Goal: Task Accomplishment & Management: Use online tool/utility

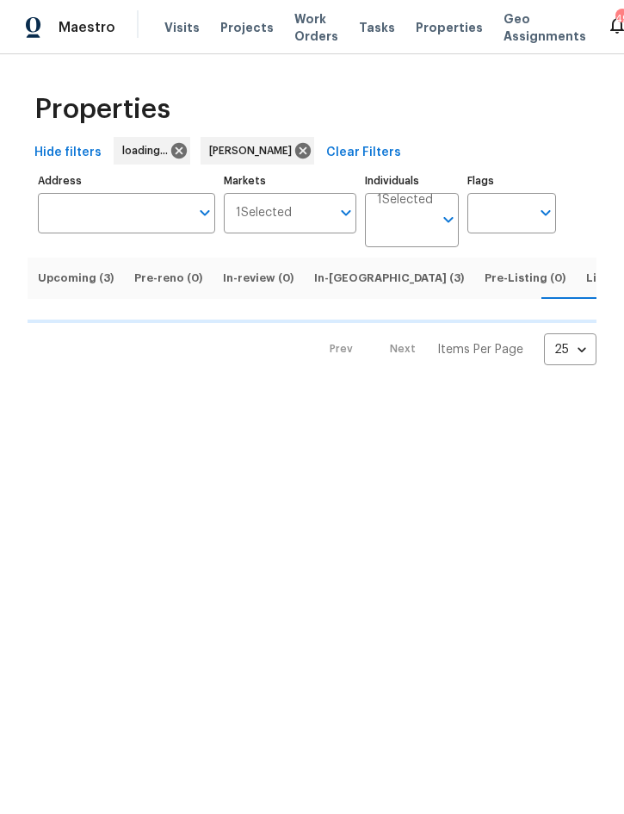
scroll to position [0, 14]
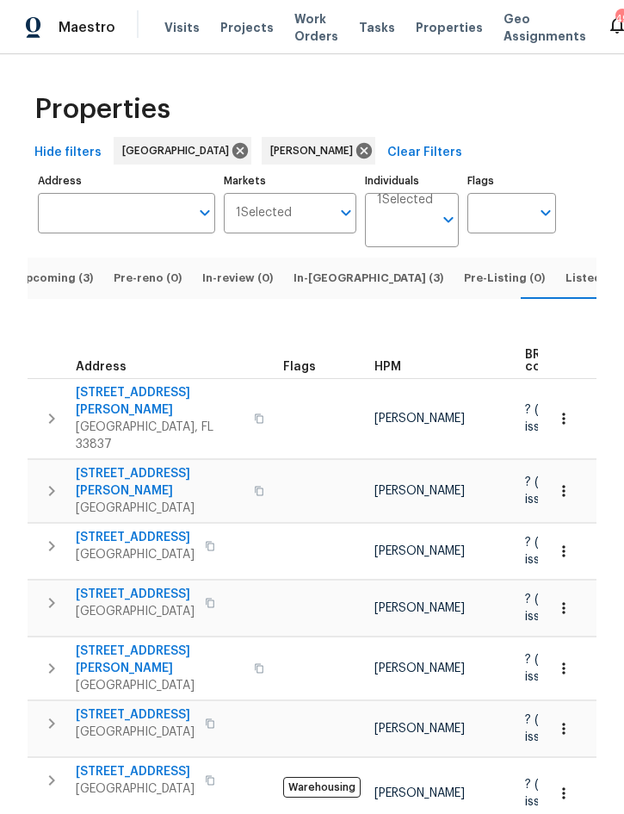
click at [64, 269] on span "Upcoming (3)" at bounding box center [55, 278] width 76 height 19
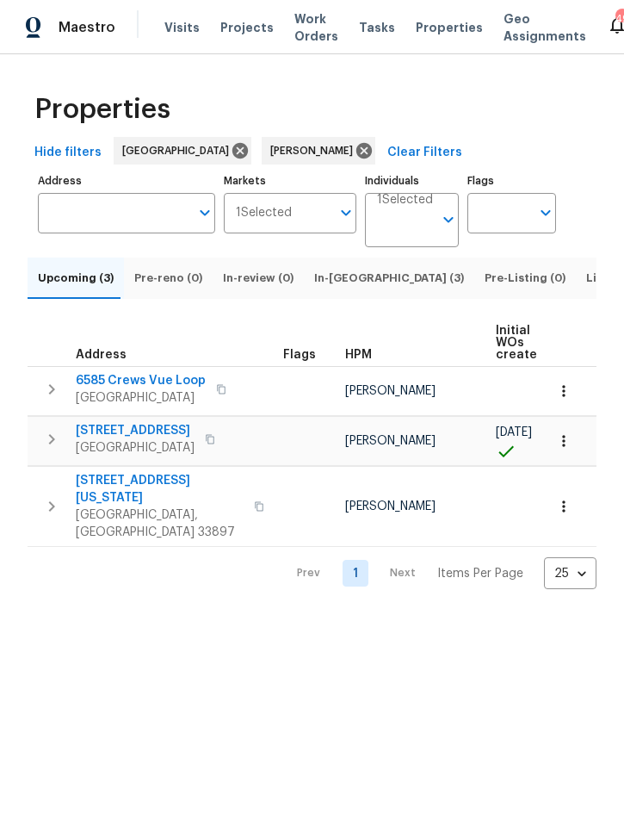
click at [47, 449] on icon "button" at bounding box center [51, 439] width 21 height 21
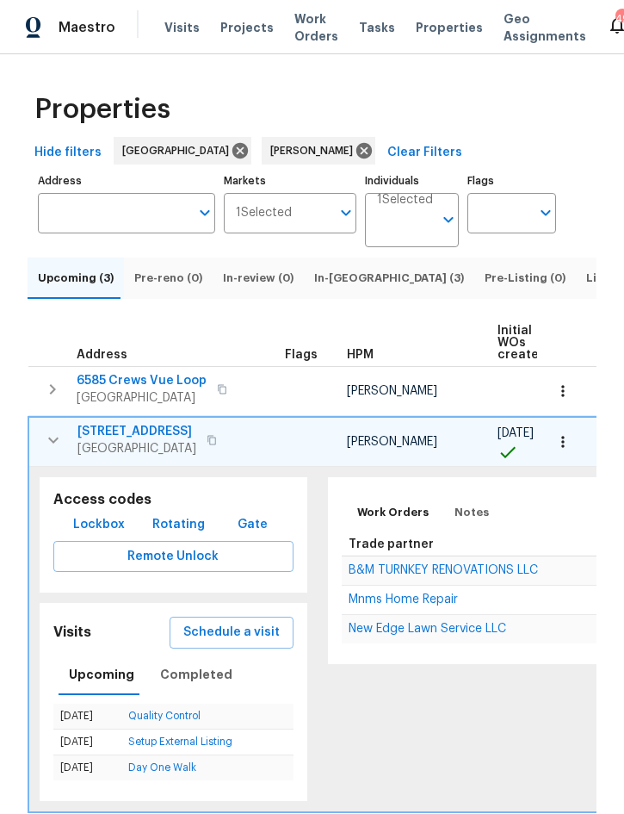
click at [53, 450] on icon "button" at bounding box center [53, 440] width 21 height 21
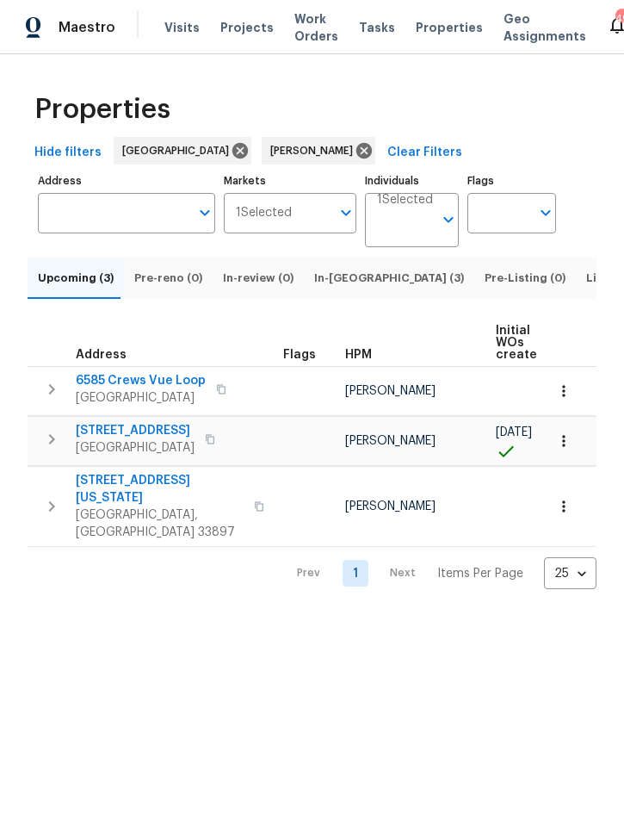
click at [54, 399] on icon "button" at bounding box center [51, 389] width 21 height 21
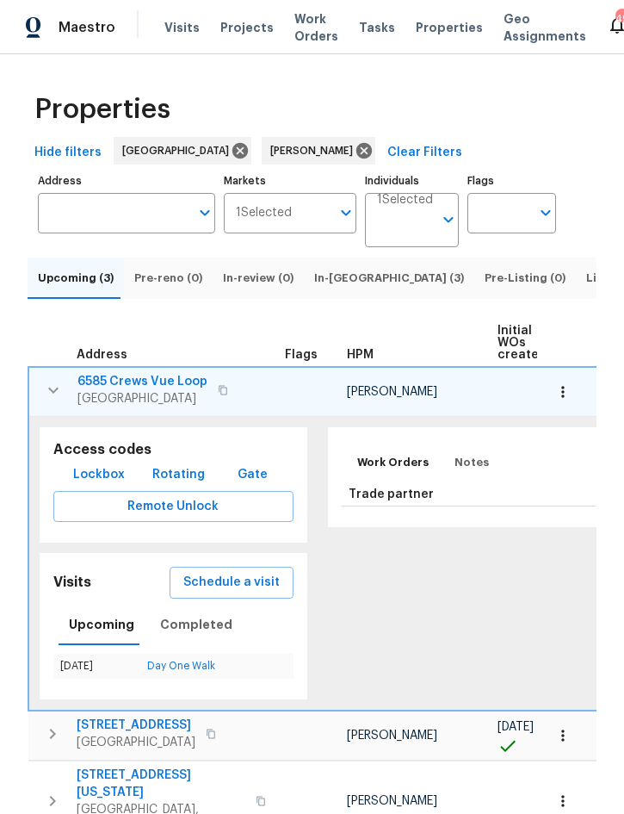
click at [51, 400] on icon "button" at bounding box center [53, 390] width 21 height 21
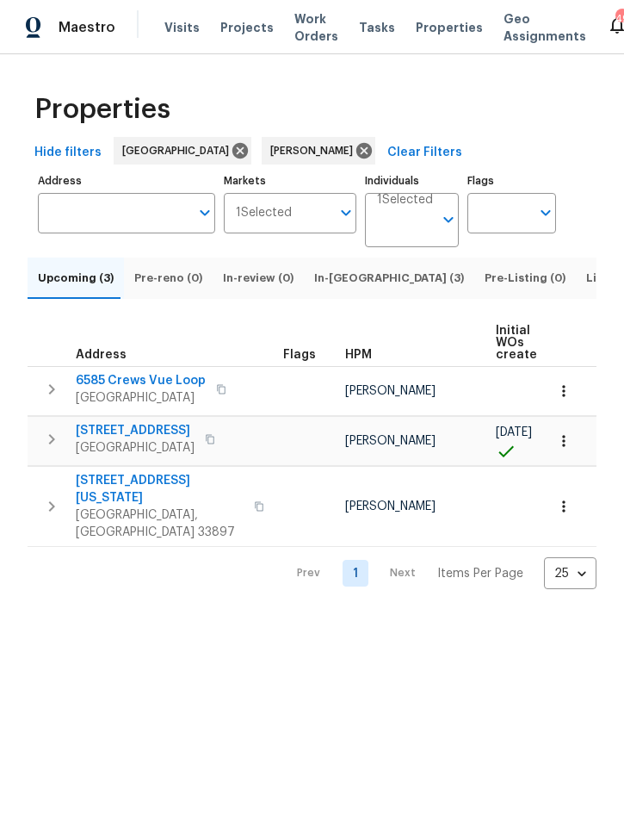
click at [57, 399] on icon "button" at bounding box center [51, 389] width 21 height 21
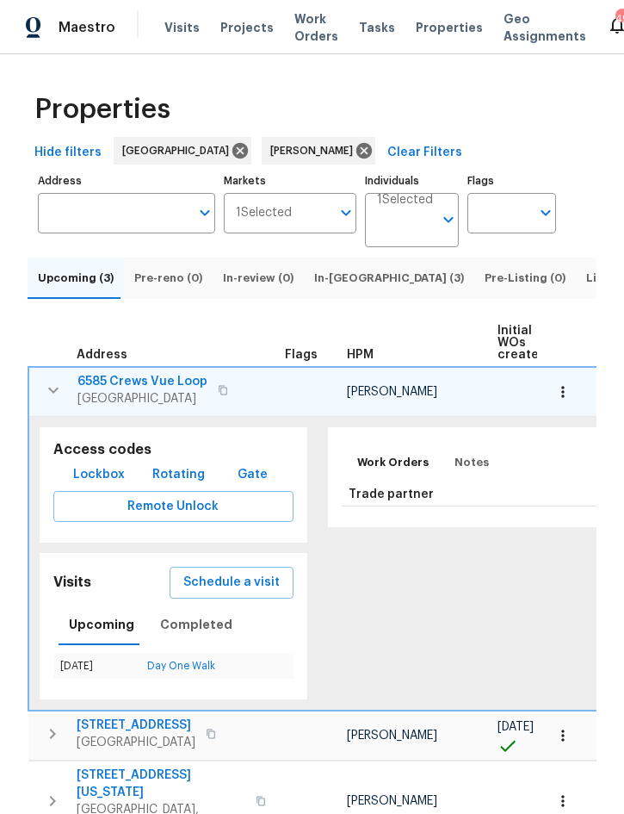
click at [566, 400] on icon "button" at bounding box center [562, 391] width 17 height 17
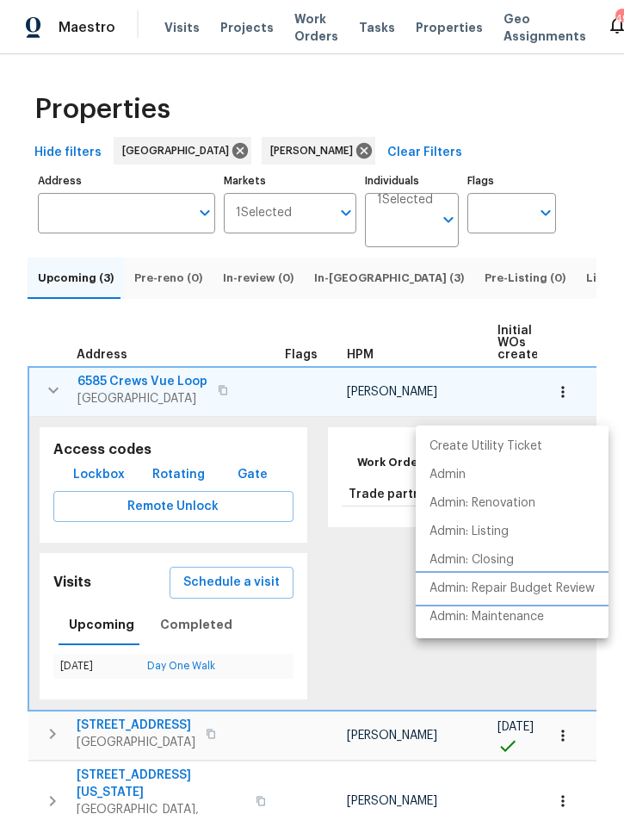
click at [547, 591] on p "Admin: Repair Budget Review" at bounding box center [512, 588] width 165 height 18
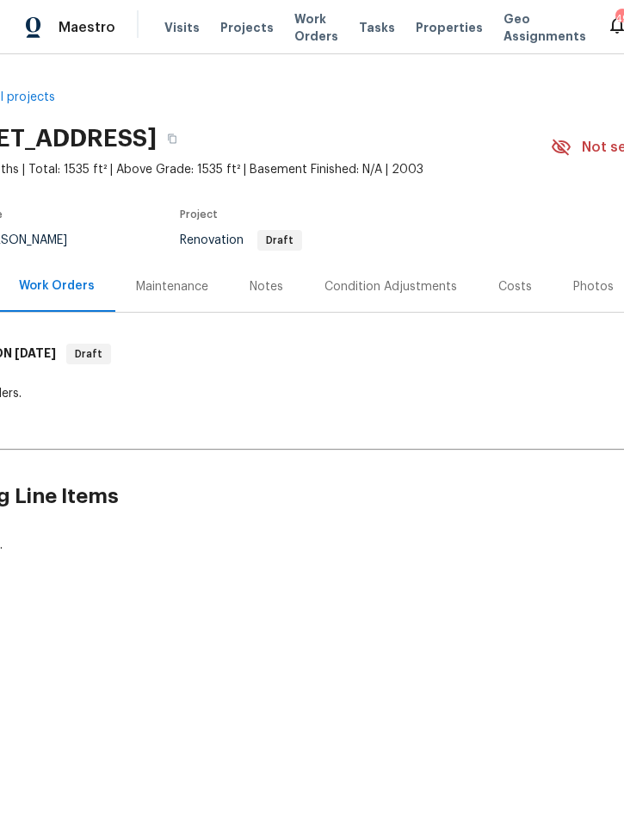
scroll to position [0, 84]
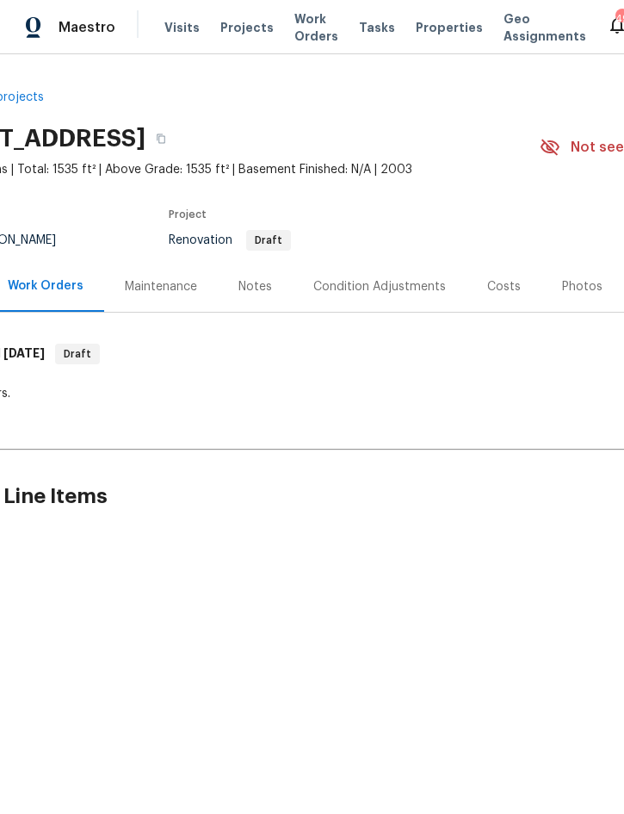
click at [383, 288] on div "Condition Adjustments" at bounding box center [379, 286] width 133 height 17
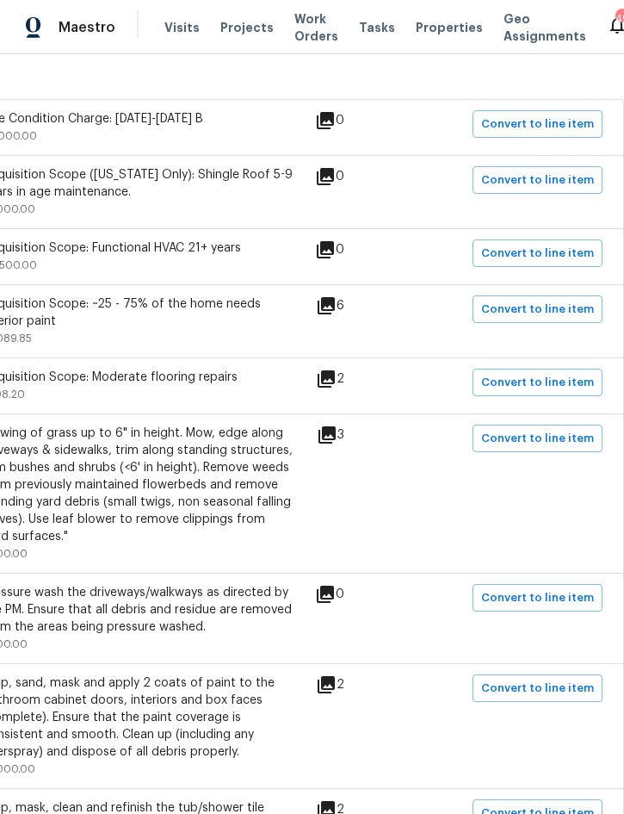
scroll to position [337, 349]
click at [537, 603] on span "Convert to line item" at bounding box center [537, 598] width 113 height 20
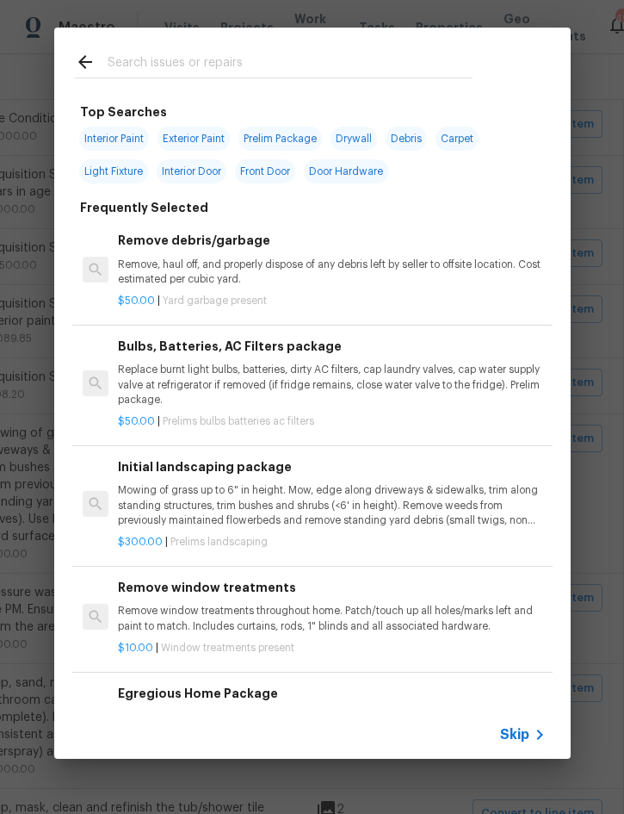
click at [532, 733] on icon at bounding box center [539, 734] width 21 height 21
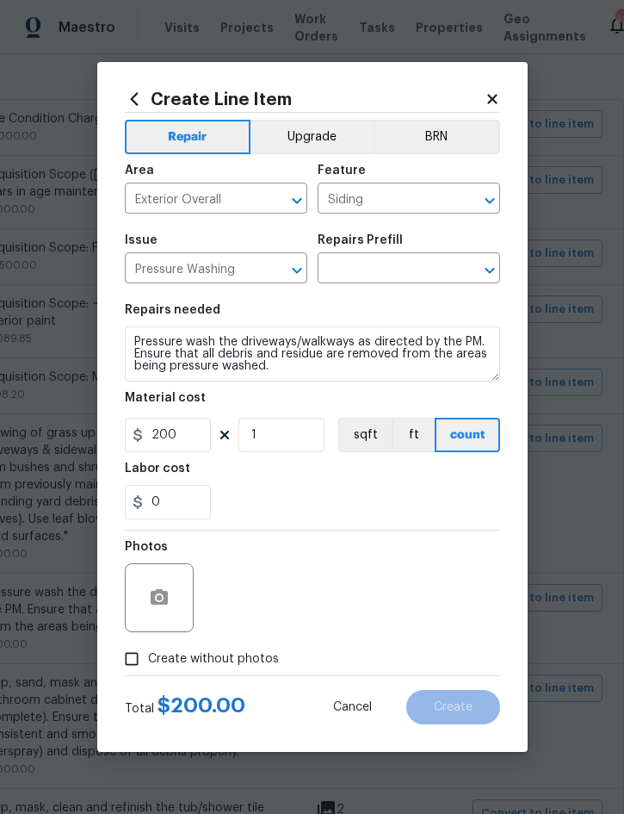
click at [403, 269] on input "text" at bounding box center [385, 270] width 134 height 27
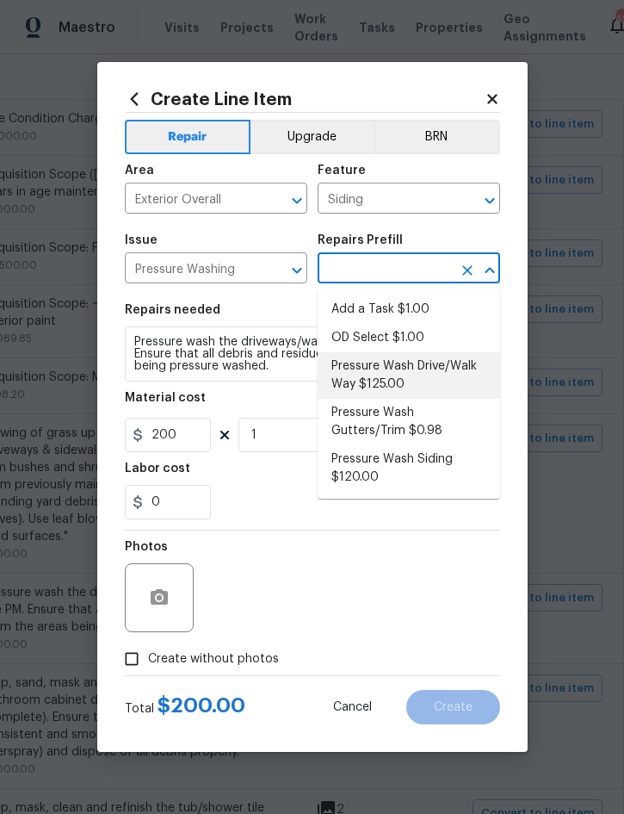
click at [421, 367] on li "Pressure Wash Drive/Walk Way $125.00" at bounding box center [409, 375] width 183 height 46
type input "Pressure Wash Drive/Walk Way $125.00"
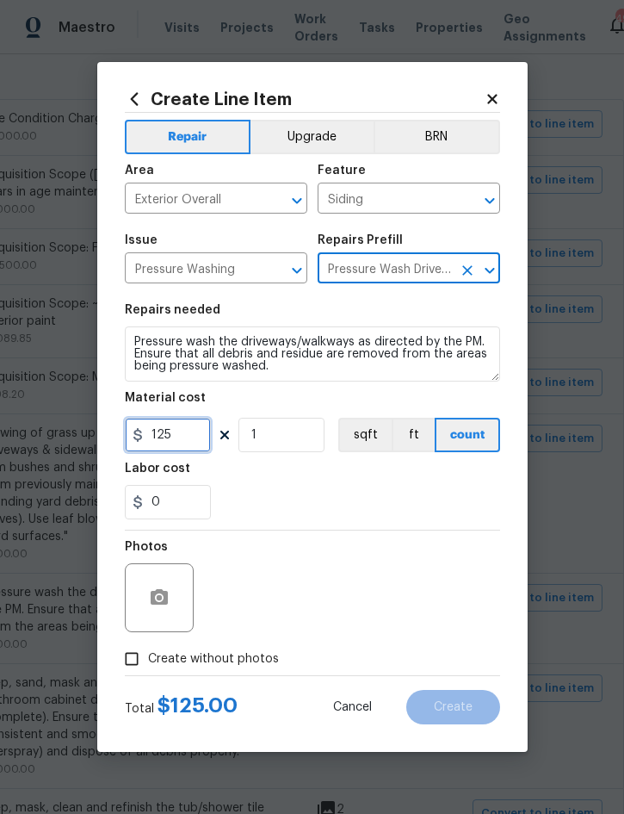
click at [159, 440] on input "125" at bounding box center [168, 435] width 86 height 34
click at [158, 439] on input "125" at bounding box center [168, 435] width 86 height 34
type input "275"
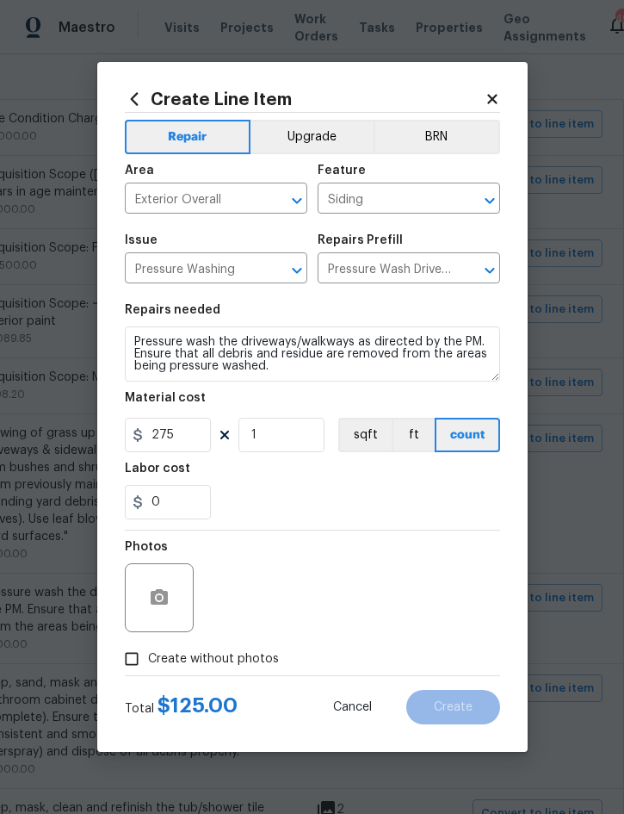
click at [252, 659] on span "Create without photos" at bounding box center [213, 659] width 131 height 18
click at [148, 659] on input "Create without photos" at bounding box center [131, 658] width 33 height 33
checkbox input "true"
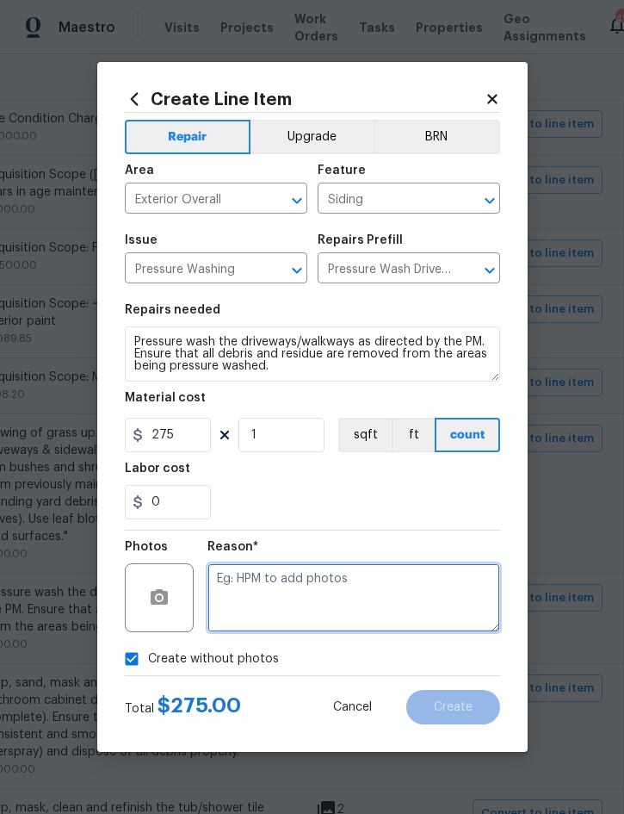
click at [348, 591] on textarea at bounding box center [353, 597] width 293 height 69
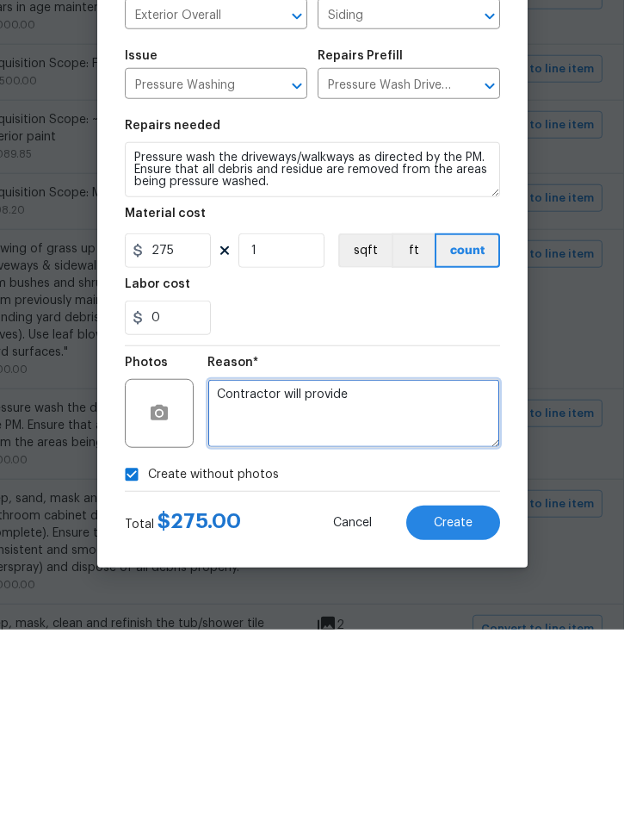
scroll to position [48, 0]
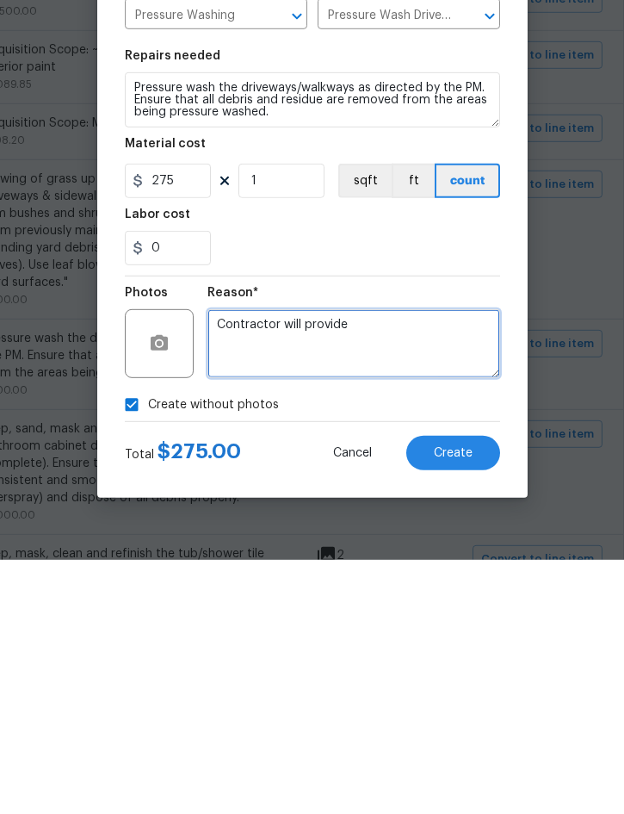
type textarea "Contractor will provide"
click at [467, 701] on span "Create" at bounding box center [453, 707] width 39 height 13
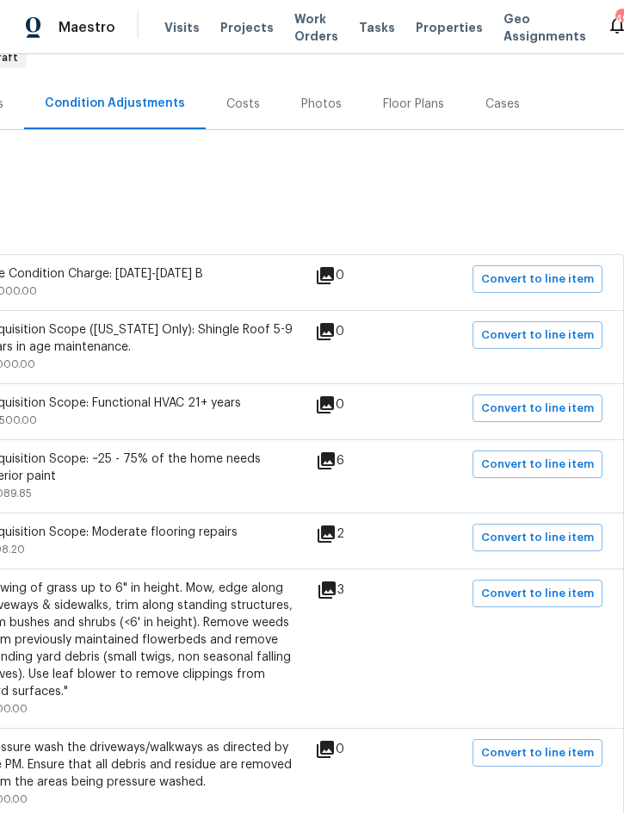
scroll to position [183, 349]
click at [542, 584] on span "Convert to line item" at bounding box center [537, 594] width 113 height 20
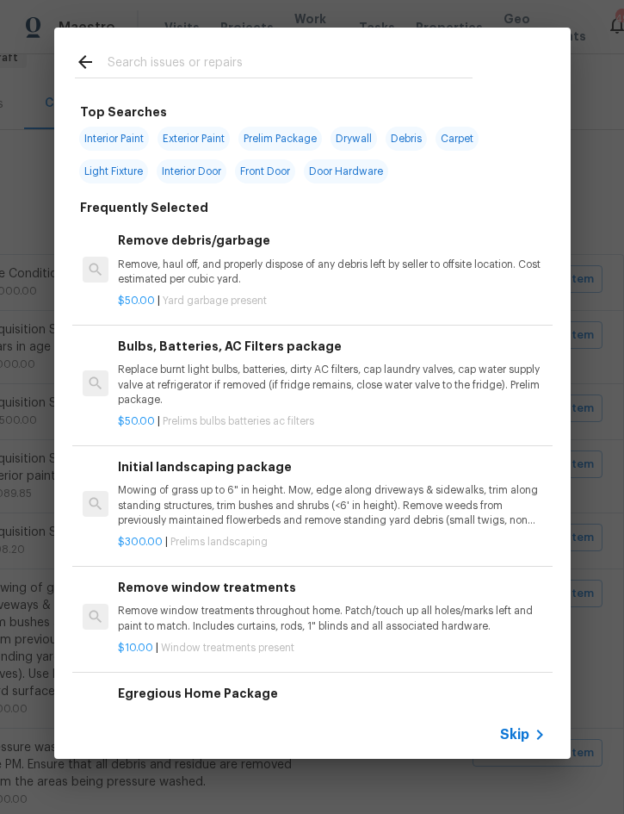
click at [529, 730] on icon at bounding box center [539, 734] width 21 height 21
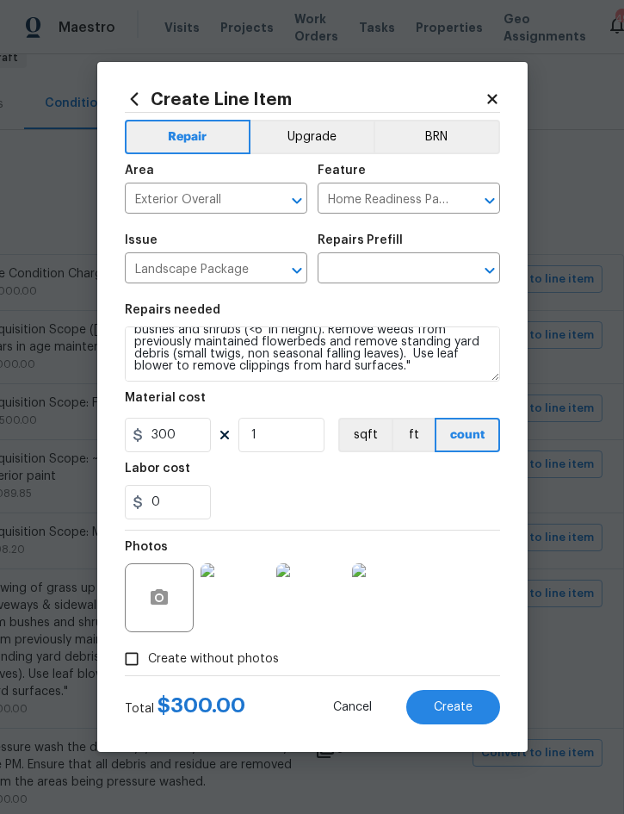
scroll to position [36, 0]
click at [426, 267] on input "text" at bounding box center [385, 270] width 134 height 27
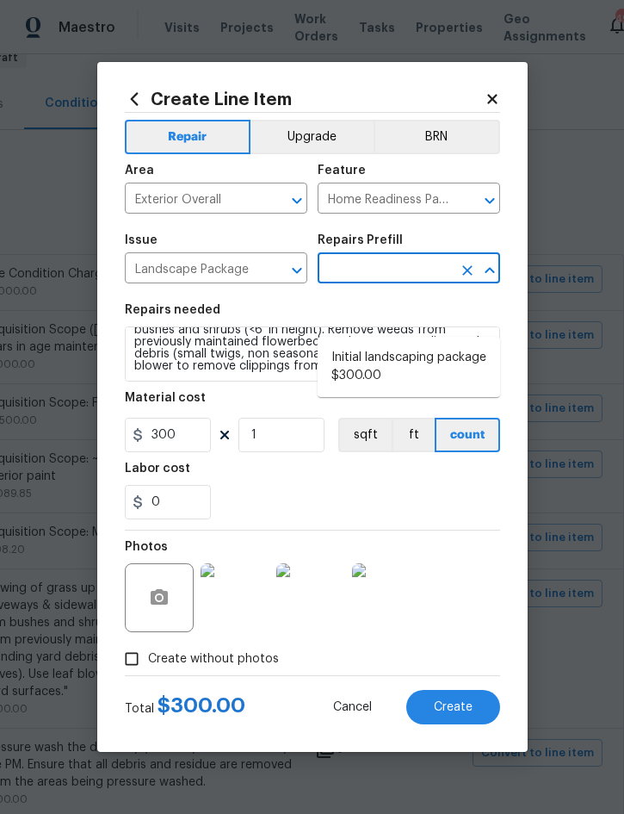
scroll to position [47, 0]
click at [403, 344] on li "Initial landscaping package $300.00" at bounding box center [409, 367] width 183 height 46
type input "Initial landscaping package $300.00"
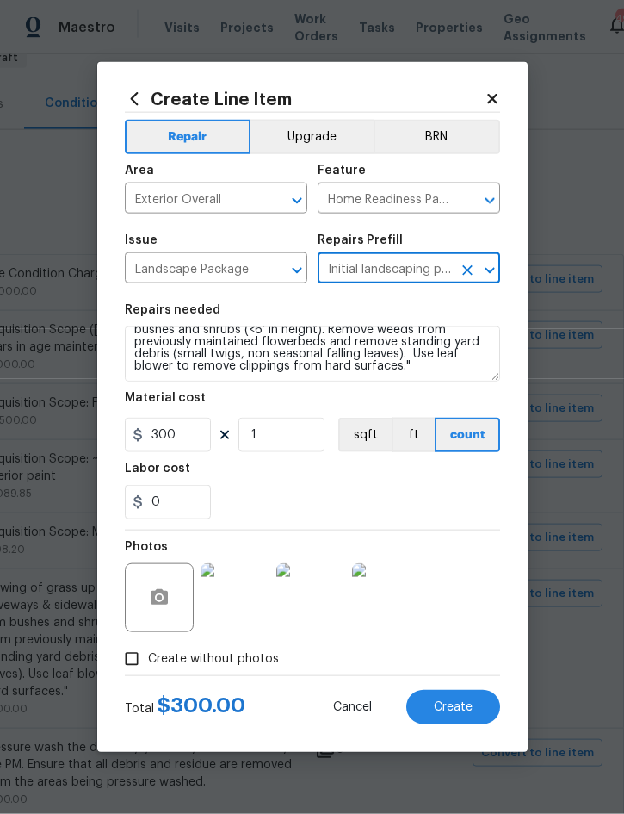
click at [471, 708] on span "Create" at bounding box center [453, 707] width 39 height 13
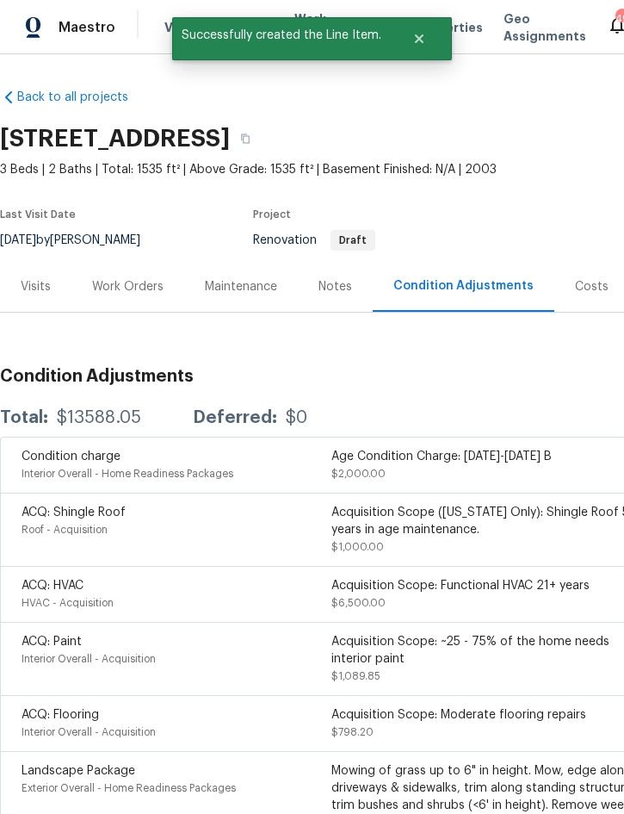
scroll to position [0, 0]
click at [133, 278] on div "Work Orders" at bounding box center [127, 286] width 71 height 17
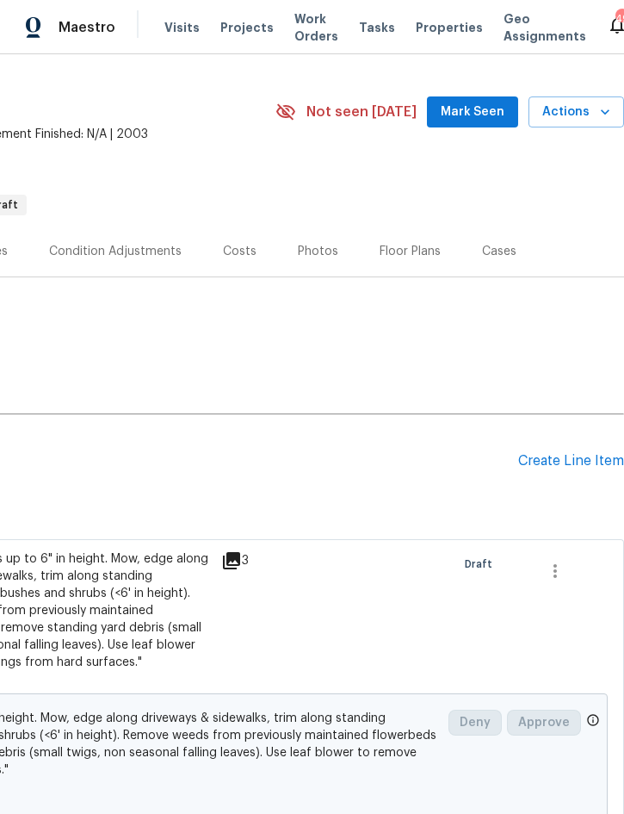
scroll to position [36, 349]
click at [553, 467] on div "Create Line Item" at bounding box center [571, 460] width 106 height 16
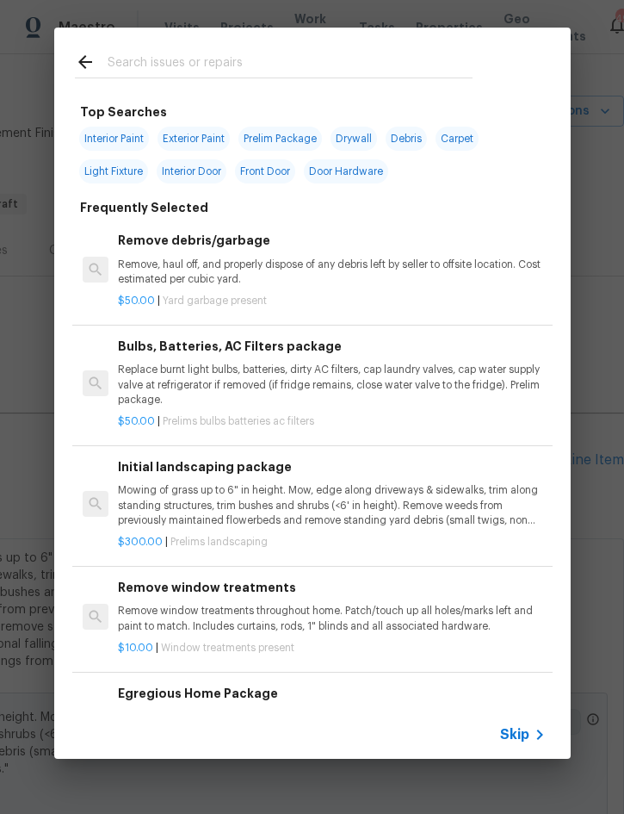
click at [320, 74] on input "text" at bounding box center [290, 65] width 365 height 26
type input "Clean"
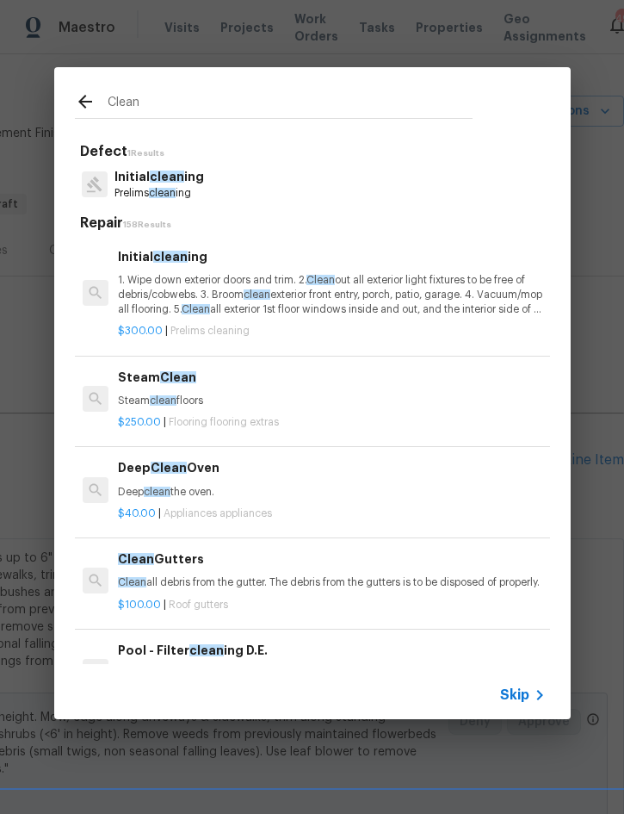
click at [288, 281] on p "1. Wipe down exterior doors and trim. 2. Clean out all exterior light fixtures …" at bounding box center [331, 295] width 427 height 44
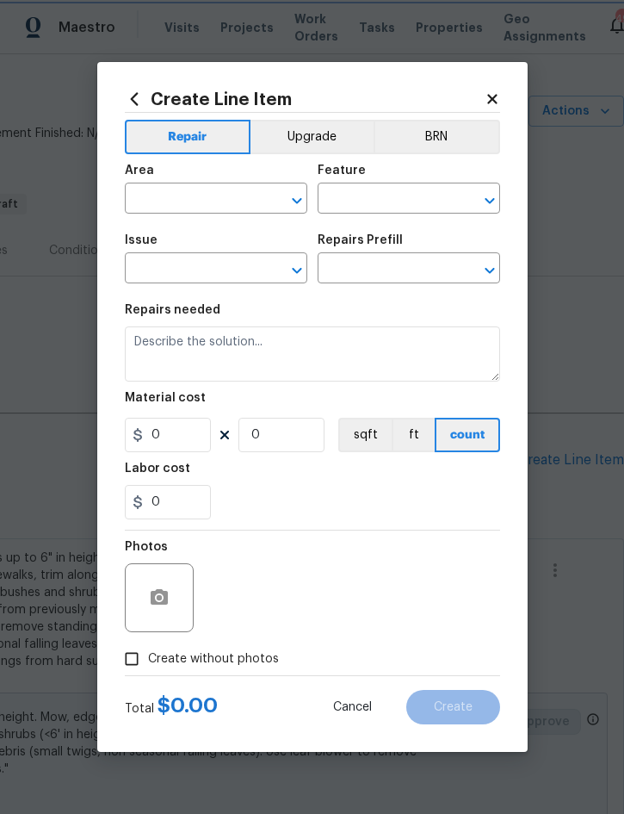
type input "Home Readiness Packages"
type input "Initial cleaning"
type textarea "1. Wipe down exterior doors and trim. 2. Clean out all exterior light fixtures …"
type input "1"
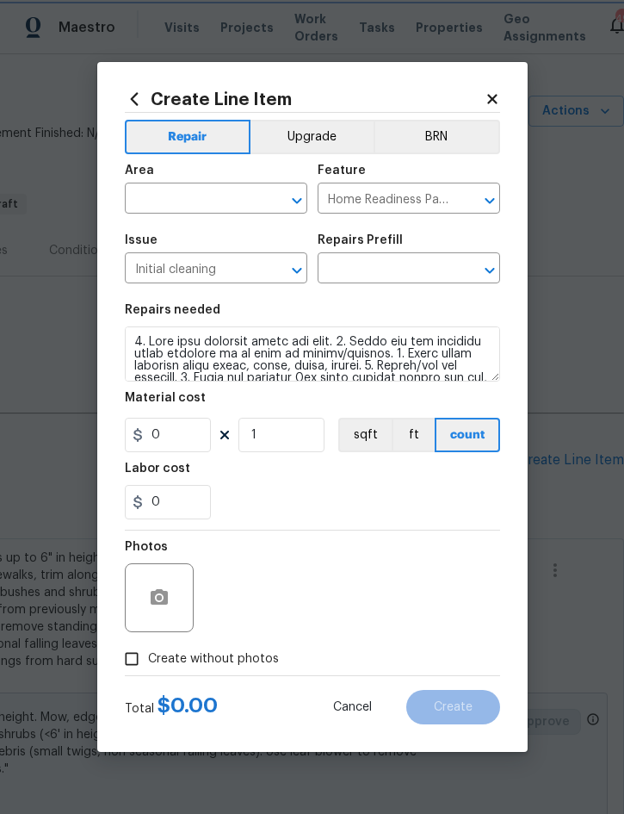
type input "Initial cleaning $300.00"
type input "300"
click at [217, 196] on input "text" at bounding box center [192, 200] width 134 height 27
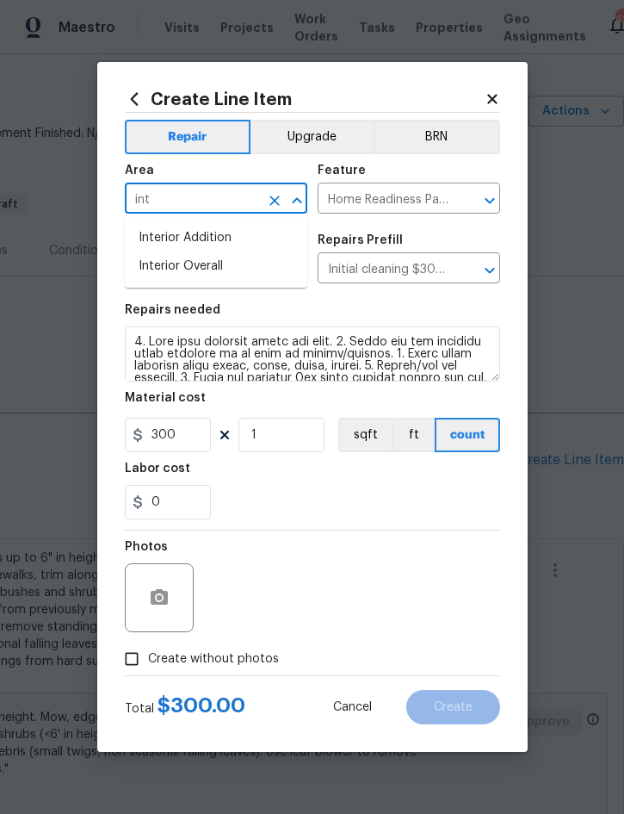
click at [224, 270] on li "Interior Overall" at bounding box center [216, 266] width 183 height 28
type input "Interior Overall"
click at [232, 671] on label "Create without photos" at bounding box center [197, 658] width 164 height 33
click at [148, 671] on input "Create without photos" at bounding box center [131, 658] width 33 height 33
checkbox input "true"
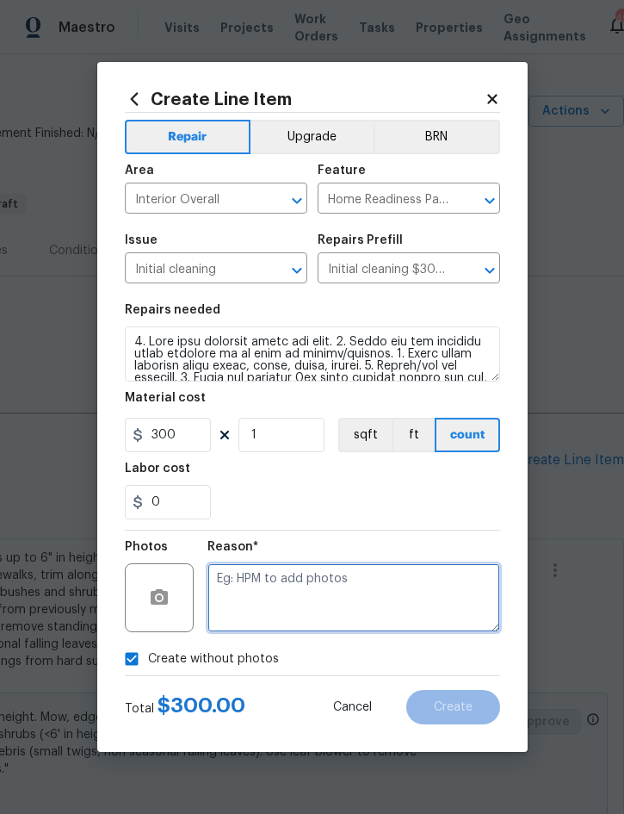
click at [329, 599] on textarea at bounding box center [353, 597] width 293 height 69
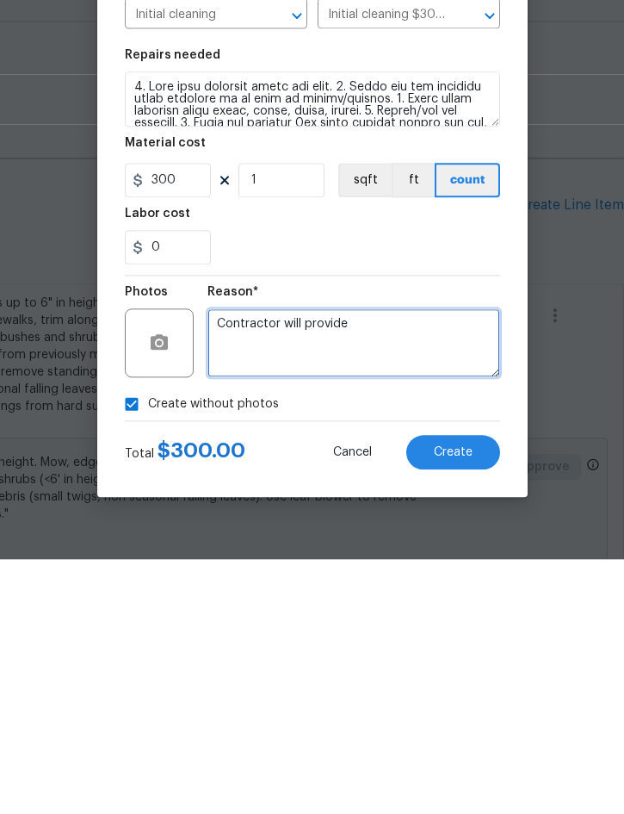
type textarea "Contractor will provide"
click at [467, 701] on span "Create" at bounding box center [453, 707] width 39 height 13
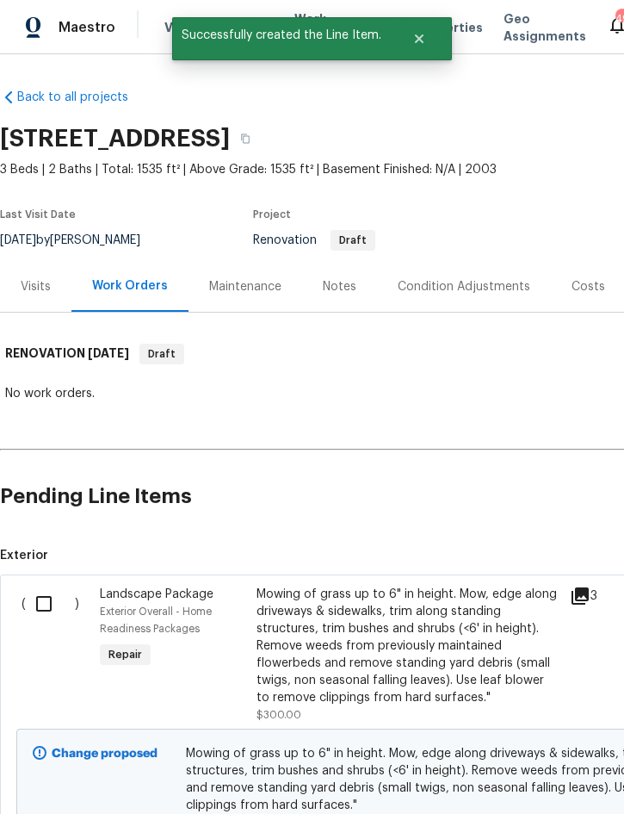
scroll to position [0, 0]
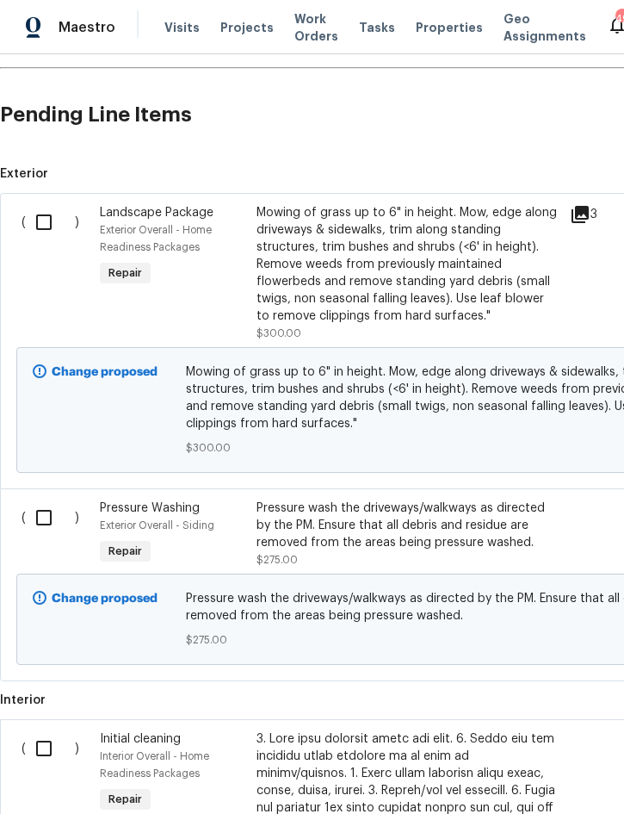
scroll to position [383, 0]
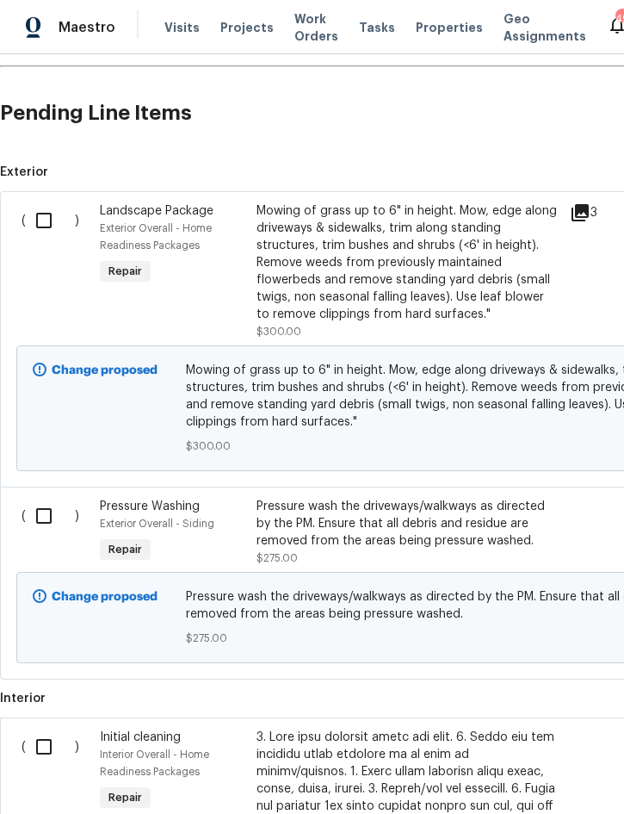
click at [42, 223] on input "checkbox" at bounding box center [50, 220] width 49 height 36
checkbox input "true"
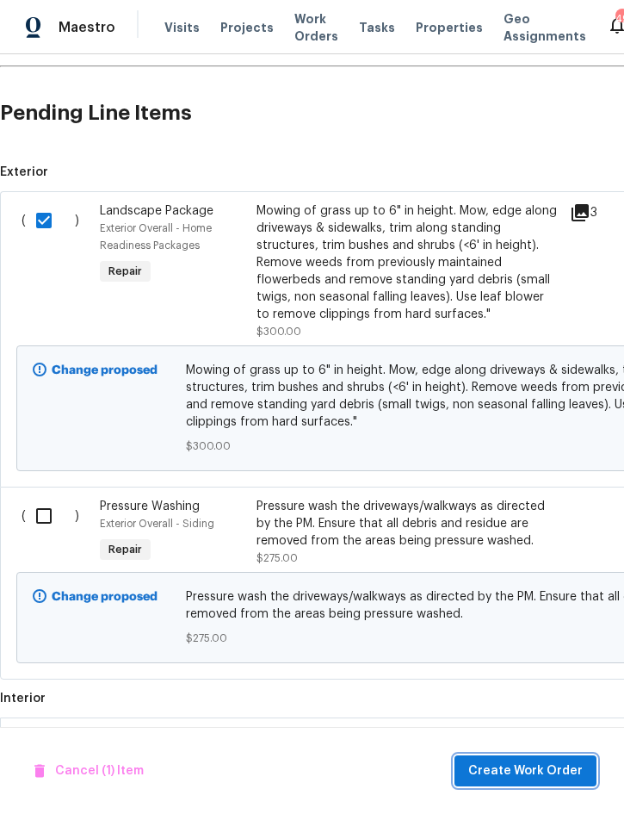
click at [566, 777] on span "Create Work Order" at bounding box center [525, 771] width 115 height 22
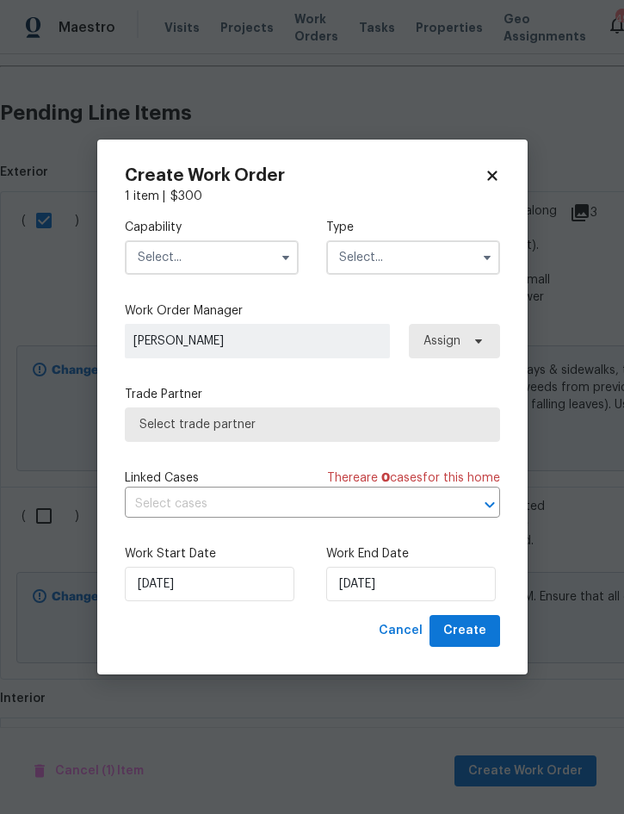
click at [227, 252] on input "text" at bounding box center [212, 257] width 174 height 34
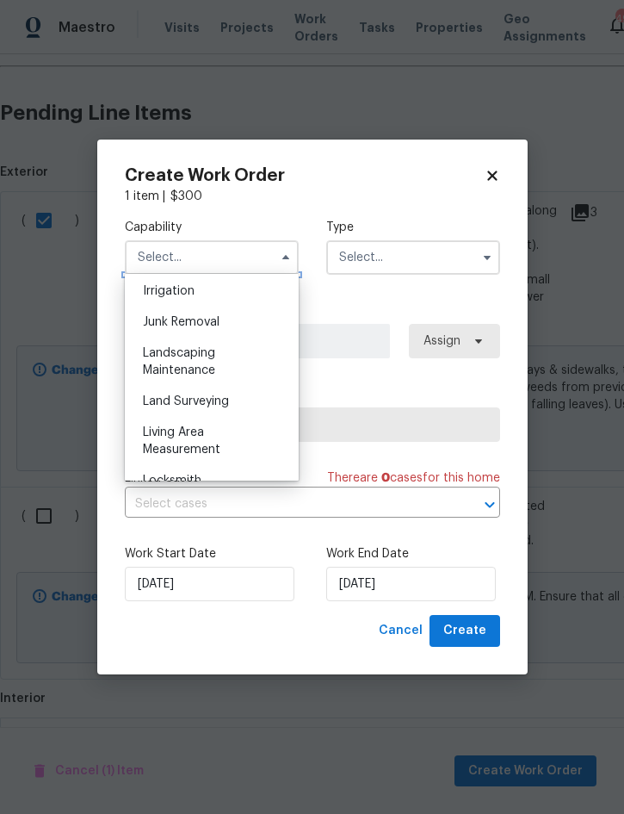
scroll to position [1071, 0]
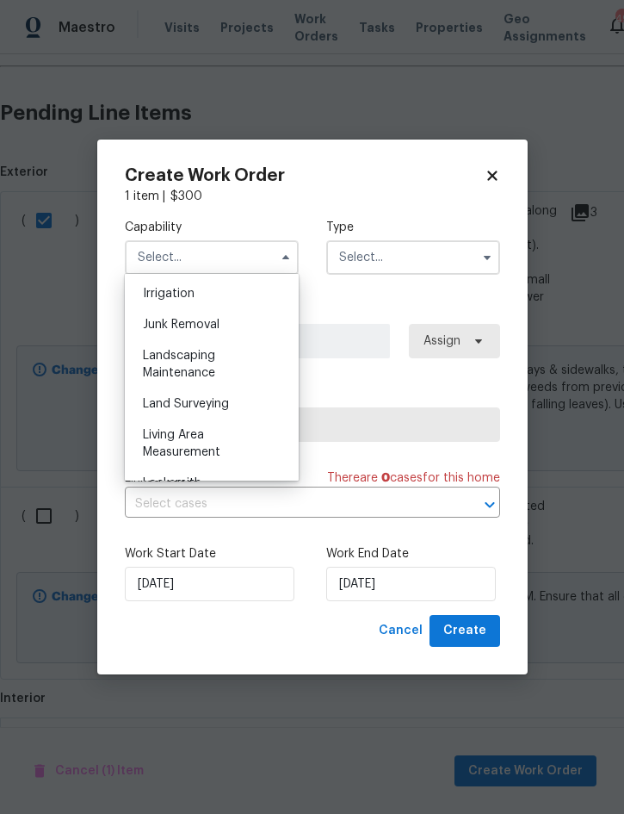
click at [207, 363] on div "Landscaping Maintenance" at bounding box center [211, 364] width 165 height 48
type input "Landscaping Maintenance"
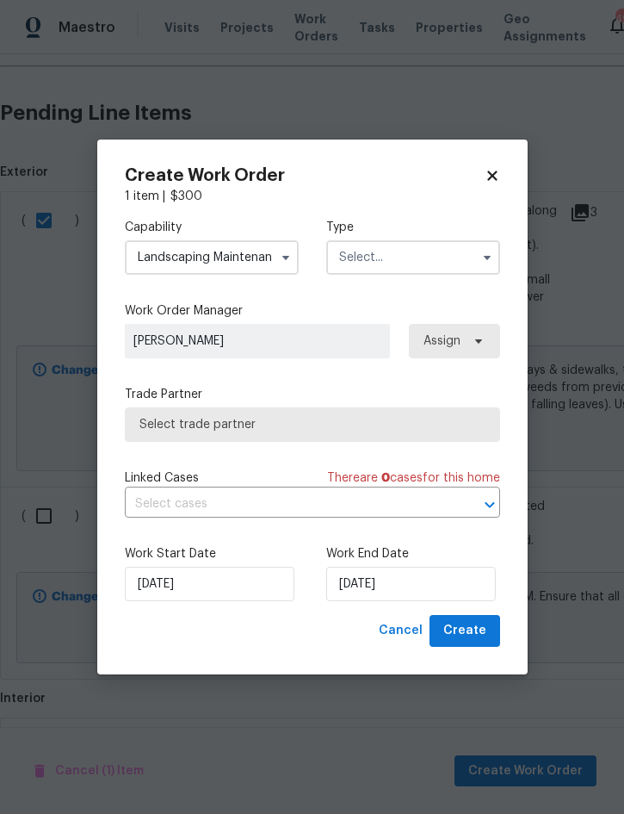
click at [387, 263] on input "text" at bounding box center [413, 257] width 174 height 34
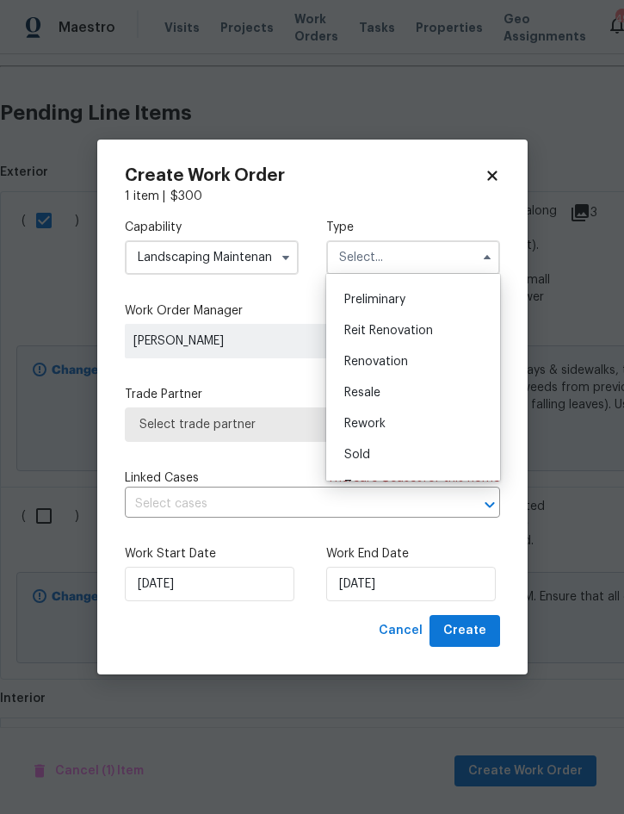
scroll to position [365, 0]
click at [412, 367] on div "Renovation" at bounding box center [413, 362] width 165 height 31
type input "Renovation"
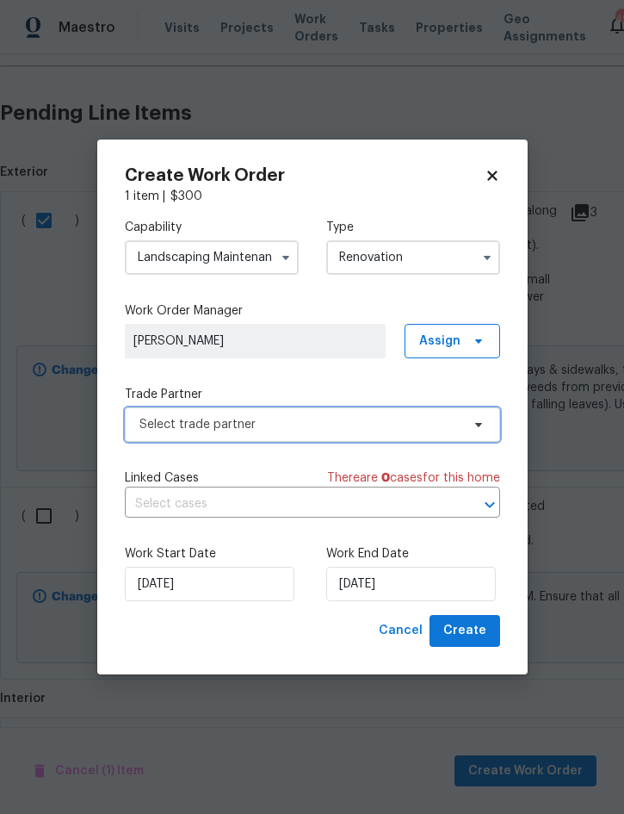
click at [334, 425] on span "Select trade partner" at bounding box center [299, 424] width 321 height 17
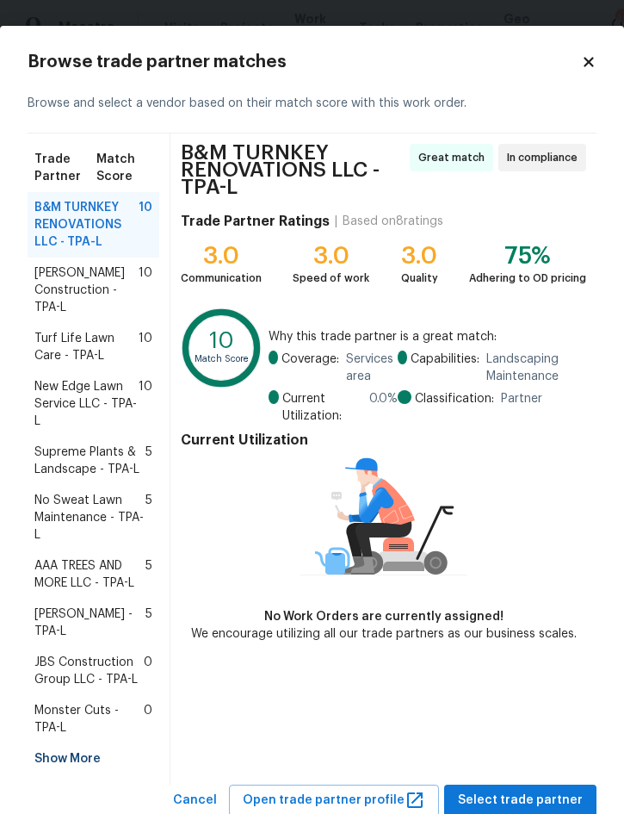
click at [65, 391] on span "New Edge Lawn Service LLC - TPA-L" at bounding box center [86, 404] width 104 height 52
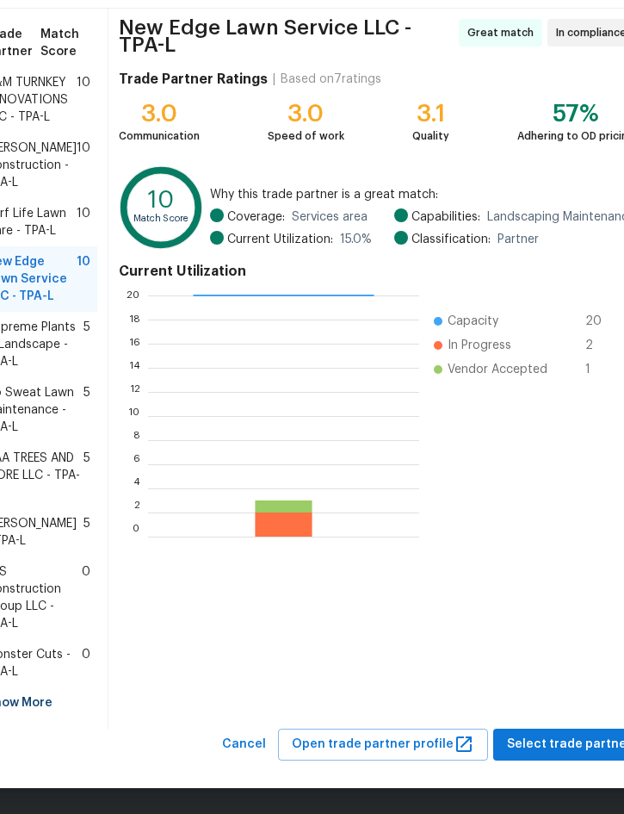
scroll to position [124, 0]
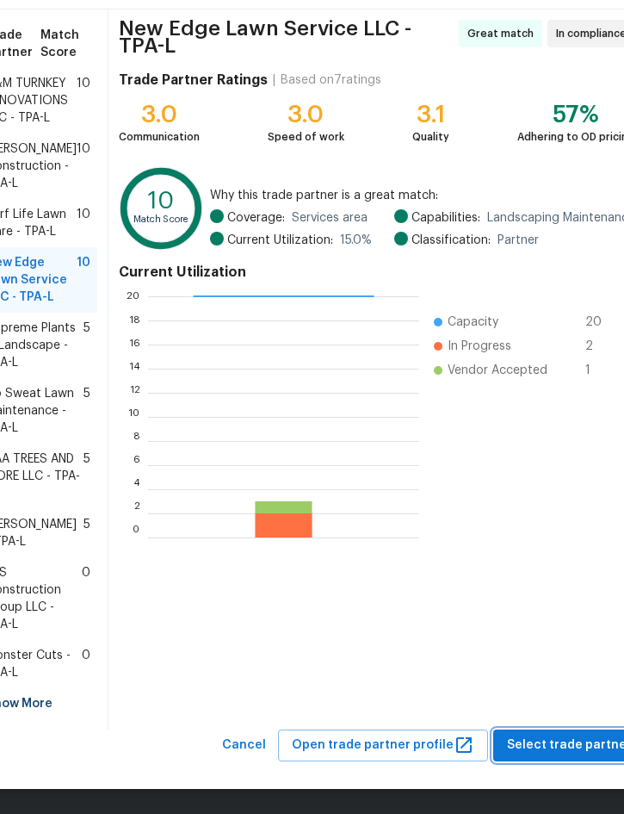
click at [565, 742] on span "Select trade partner" at bounding box center [569, 745] width 125 height 22
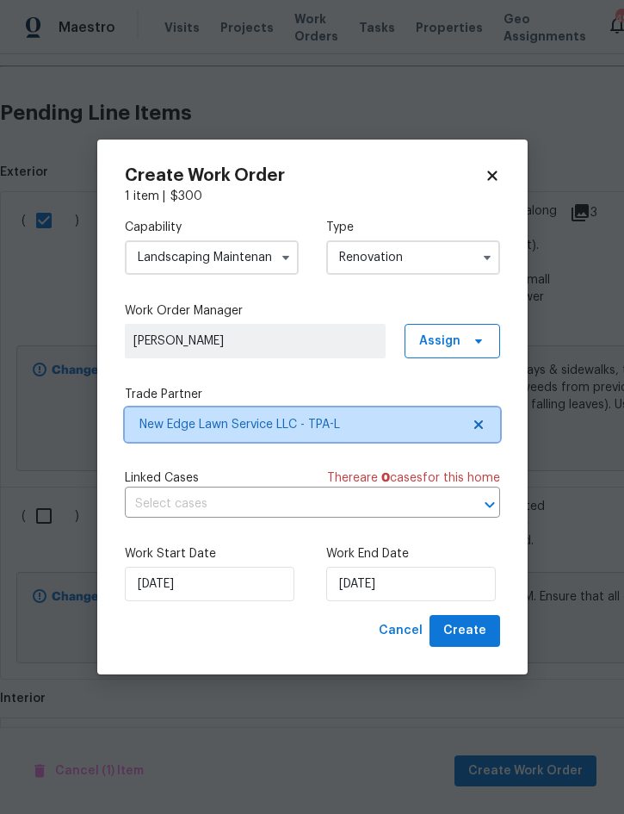
scroll to position [0, 0]
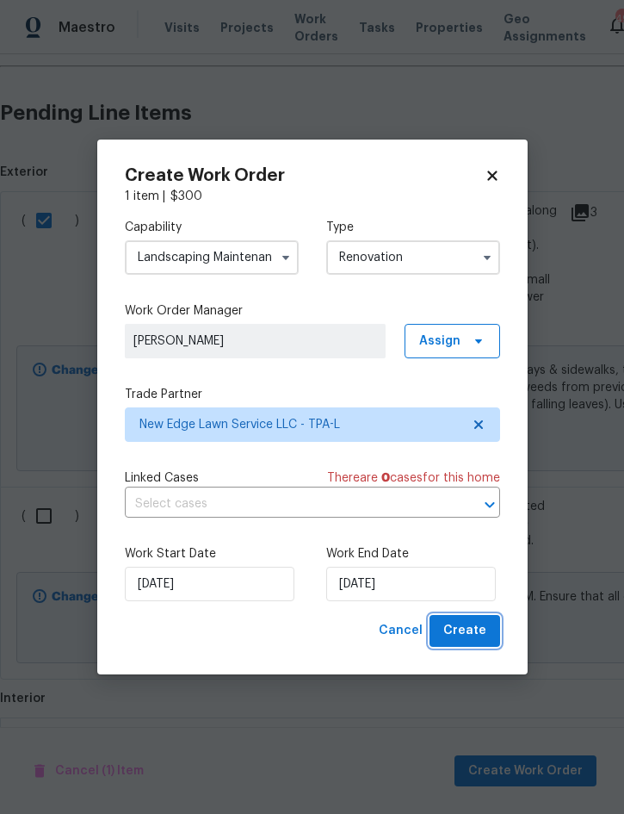
click at [478, 637] on span "Create" at bounding box center [464, 631] width 43 height 22
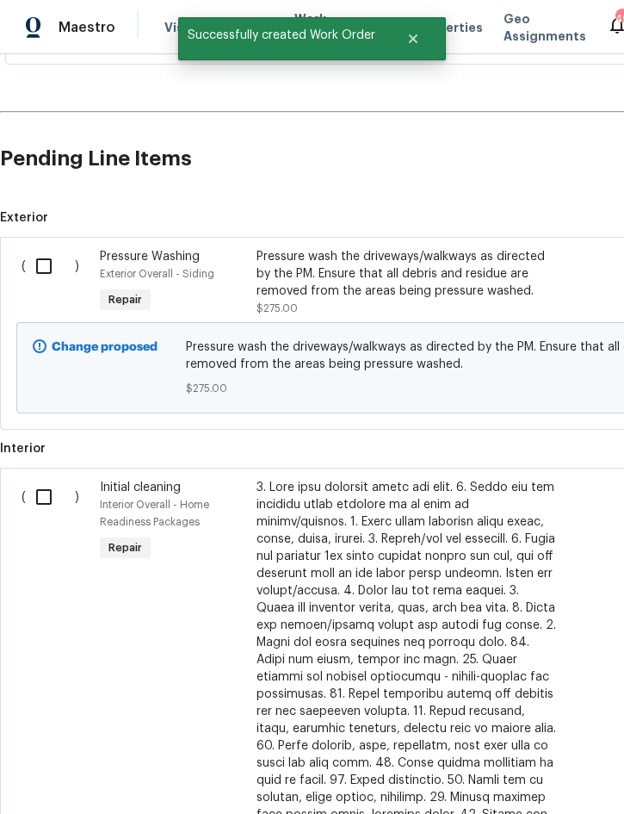
click at [52, 275] on input "checkbox" at bounding box center [50, 266] width 49 height 36
checkbox input "true"
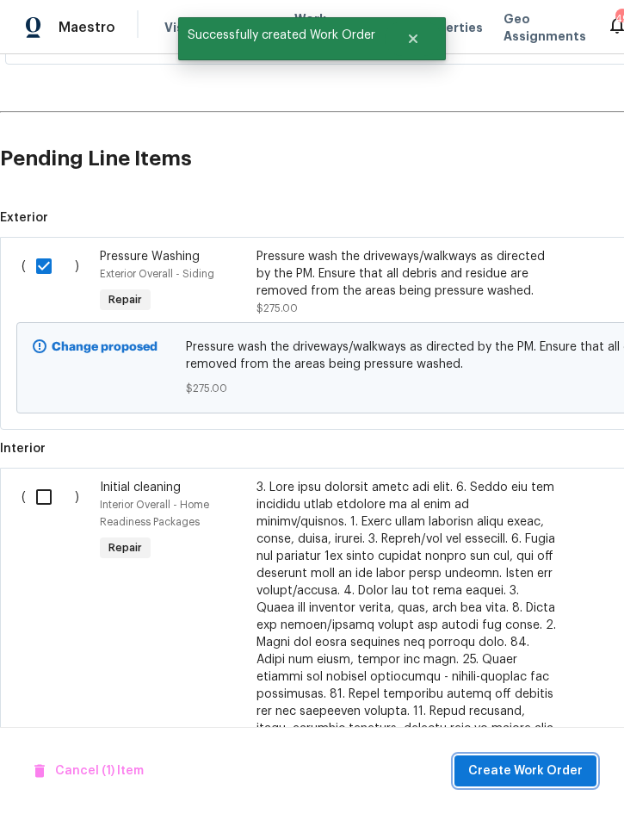
click at [555, 761] on span "Create Work Order" at bounding box center [525, 771] width 115 height 22
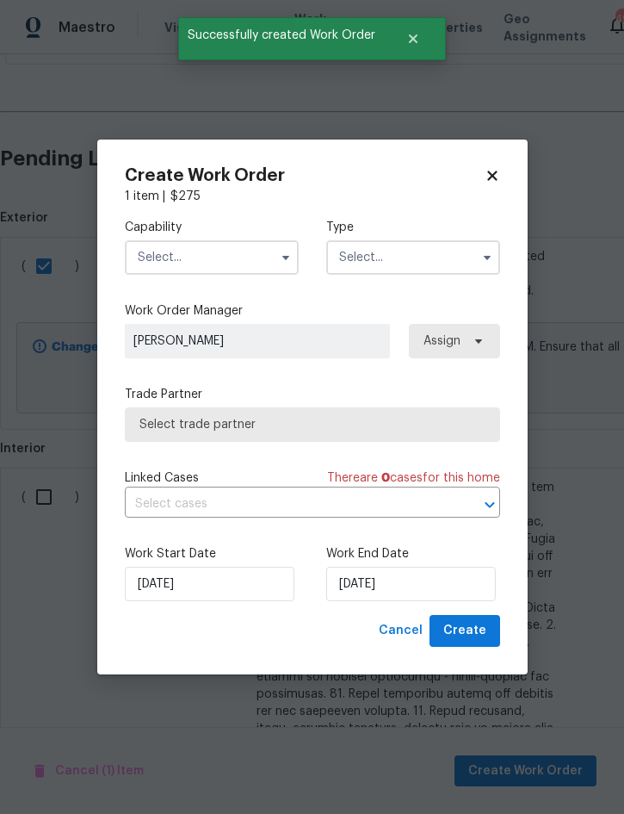
click at [221, 251] on input "text" at bounding box center [212, 257] width 174 height 34
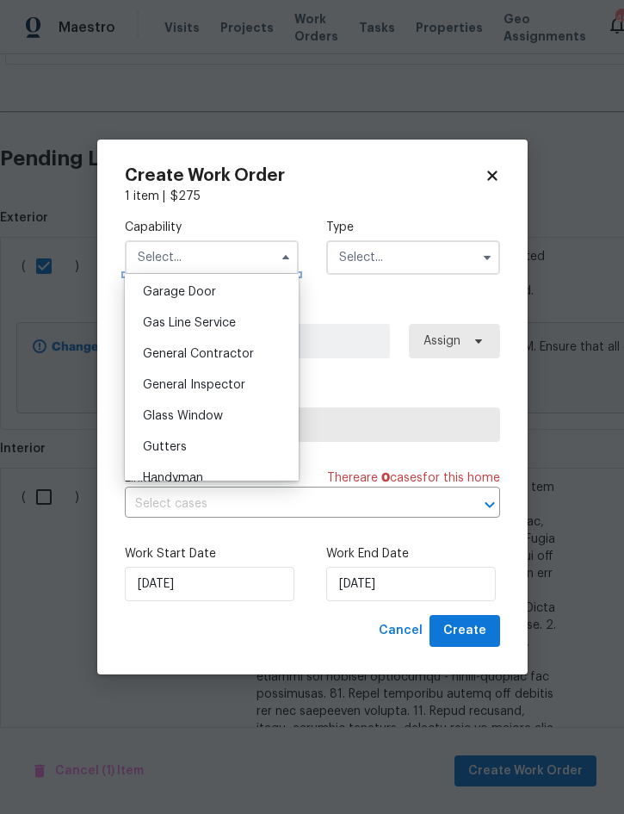
scroll to position [770, 0]
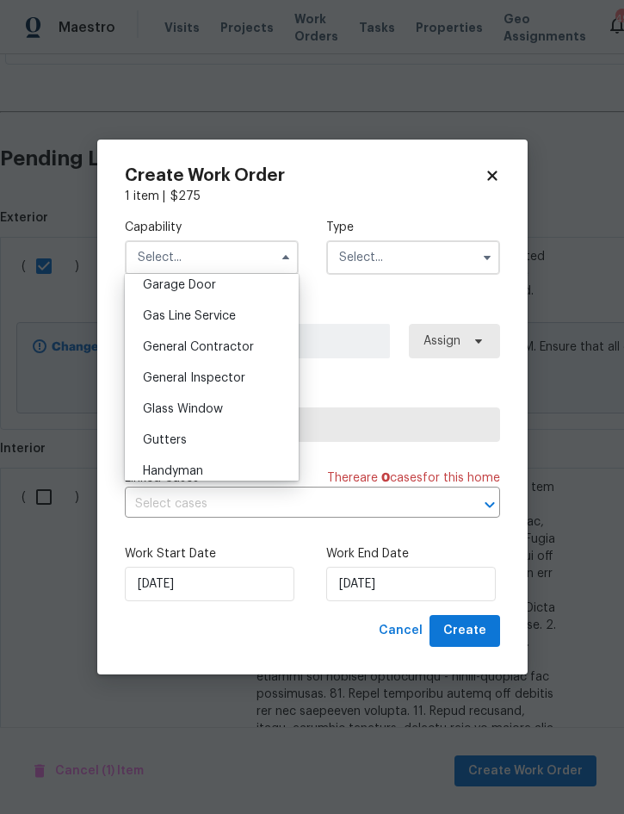
click at [244, 344] on span "General Contractor" at bounding box center [198, 347] width 111 height 12
type input "General Contractor"
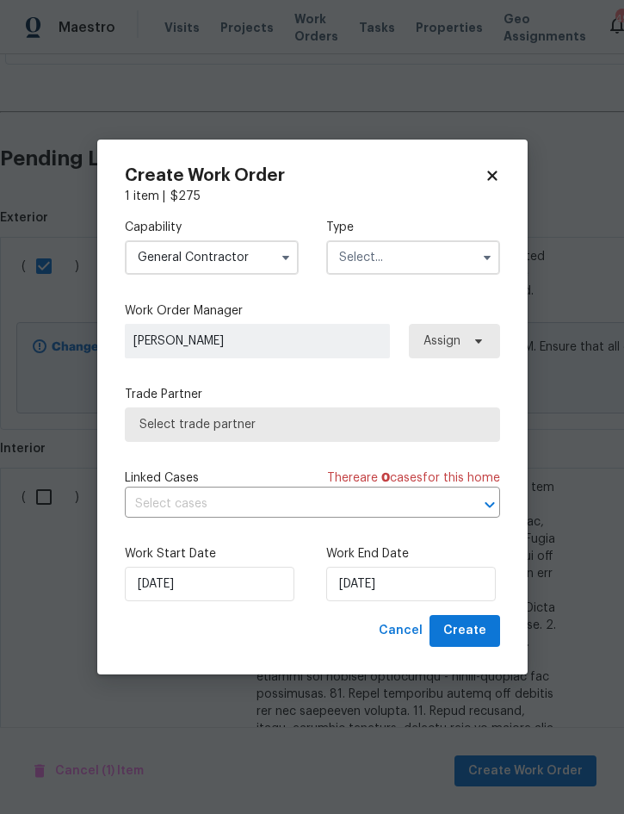
click at [415, 251] on input "text" at bounding box center [413, 257] width 174 height 34
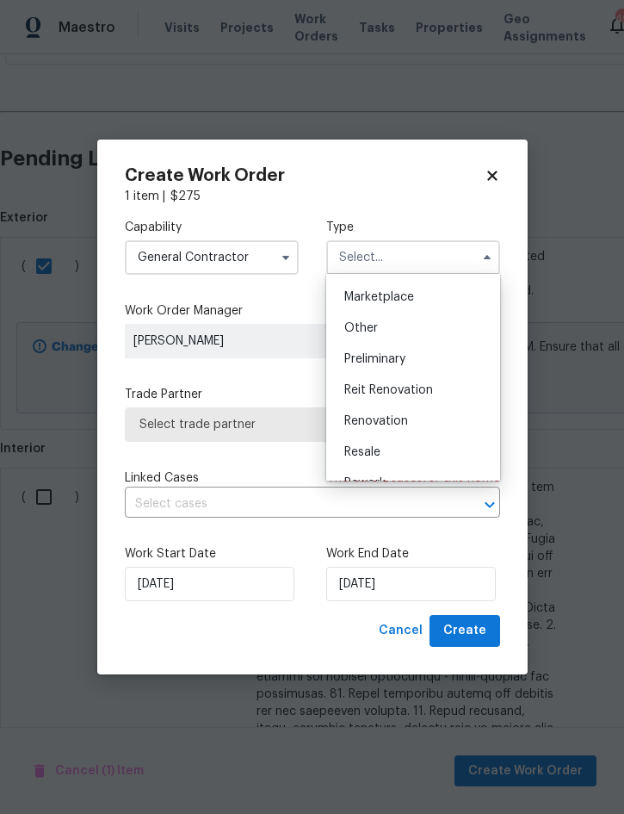
scroll to position [308, 0]
click at [407, 431] on div "Renovation" at bounding box center [413, 419] width 165 height 31
type input "Renovation"
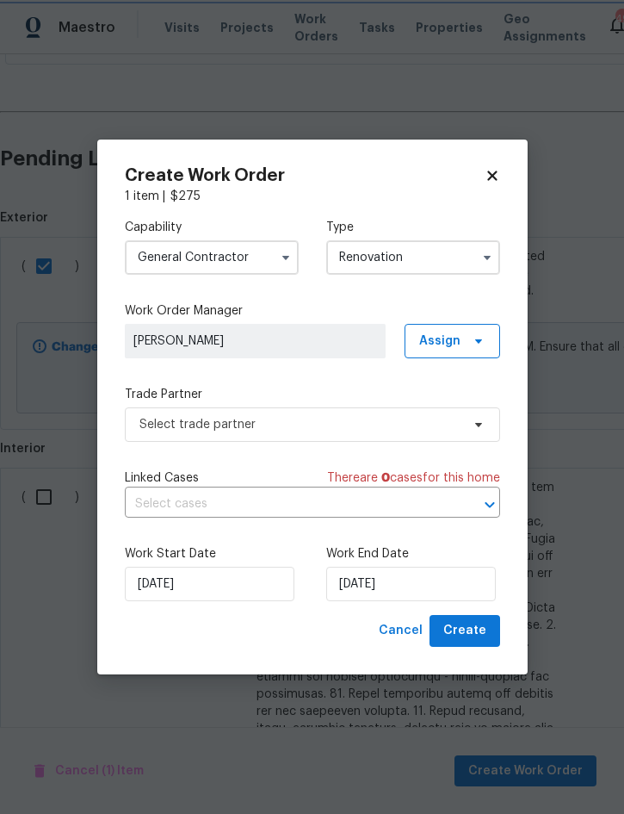
scroll to position [0, 0]
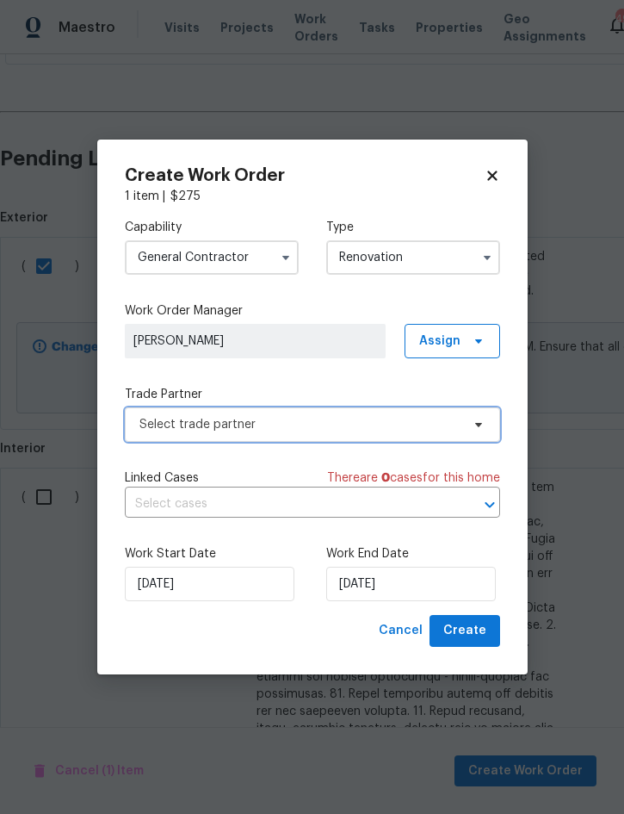
click at [261, 428] on span "Select trade partner" at bounding box center [299, 424] width 321 height 17
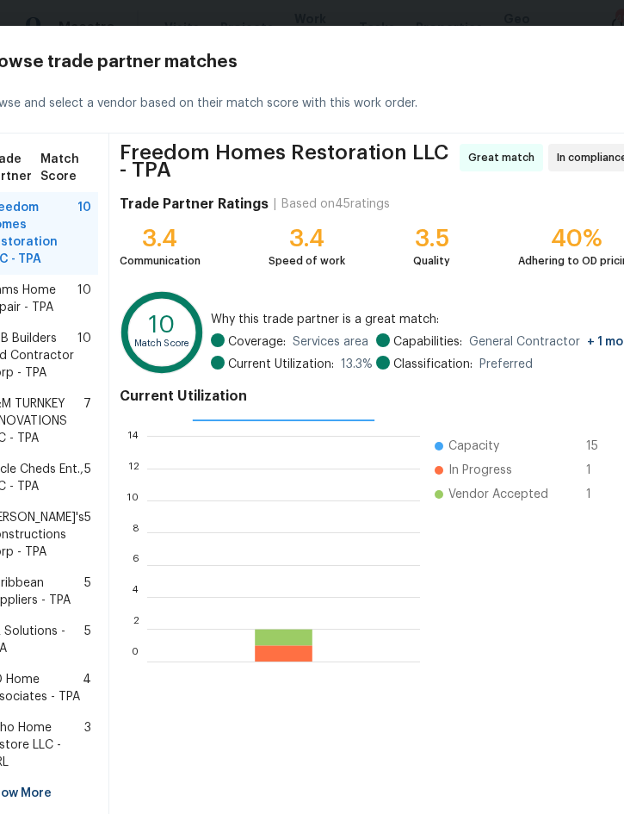
click at [32, 294] on span "Mnms Home Repair - TPA" at bounding box center [31, 299] width 92 height 34
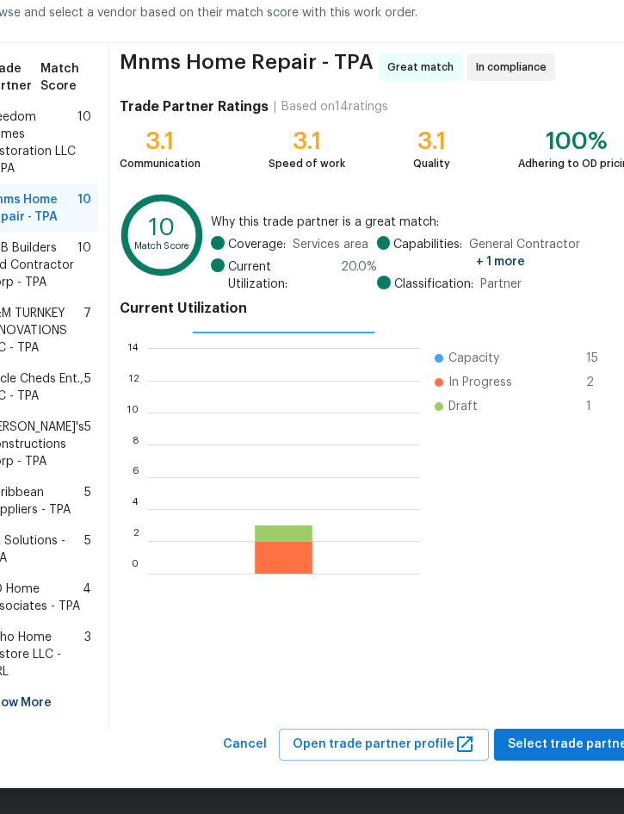
scroll to position [141, 0]
click at [560, 747] on span "Select trade partner" at bounding box center [570, 744] width 125 height 22
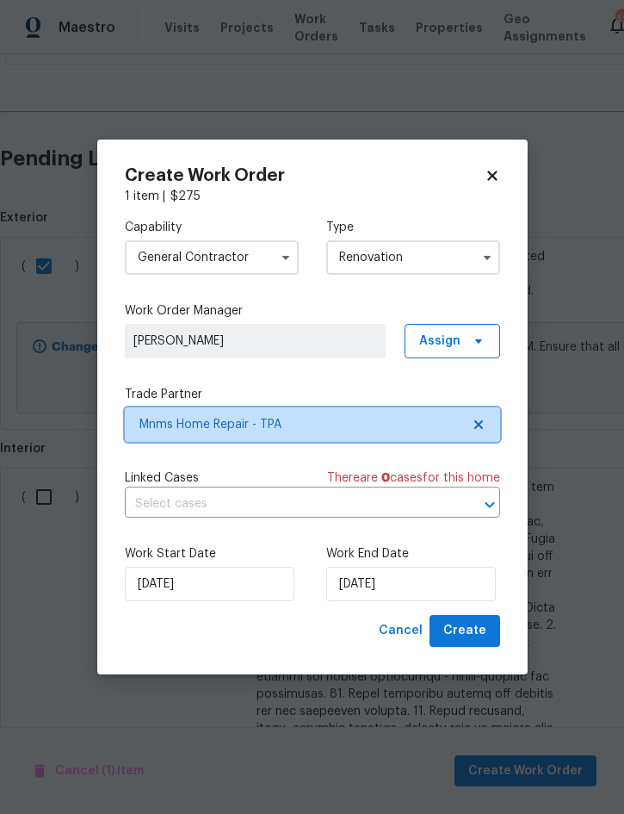
scroll to position [0, 0]
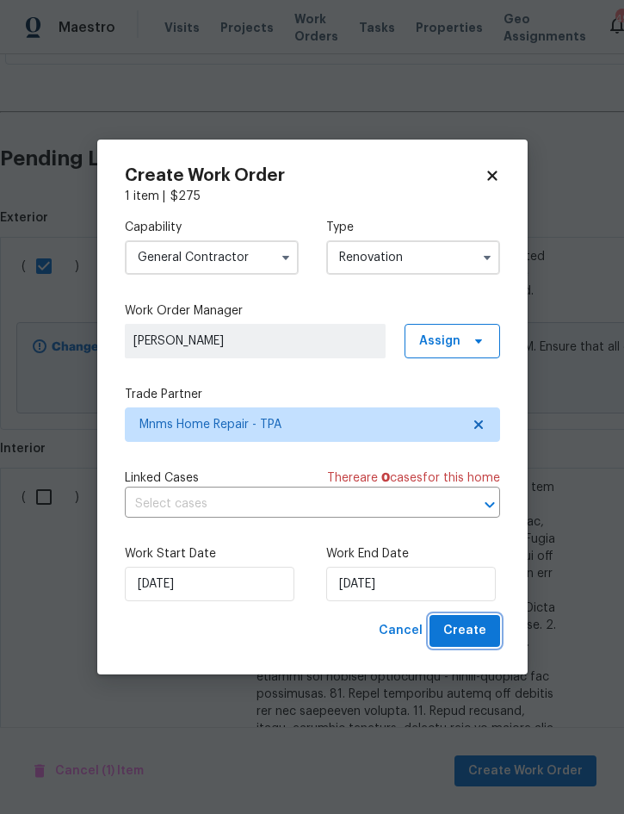
click at [477, 630] on span "Create" at bounding box center [464, 631] width 43 height 22
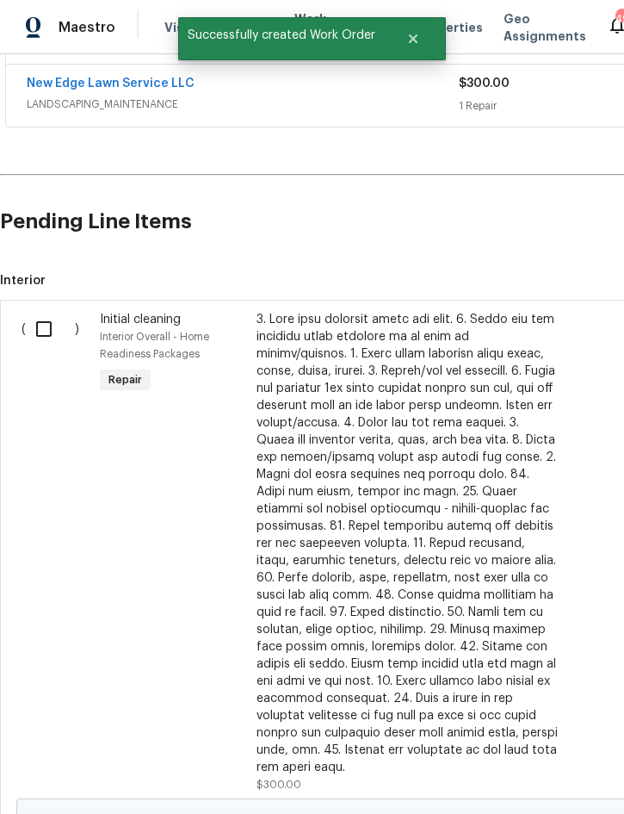
click at [47, 330] on input "checkbox" at bounding box center [50, 329] width 49 height 36
checkbox input "true"
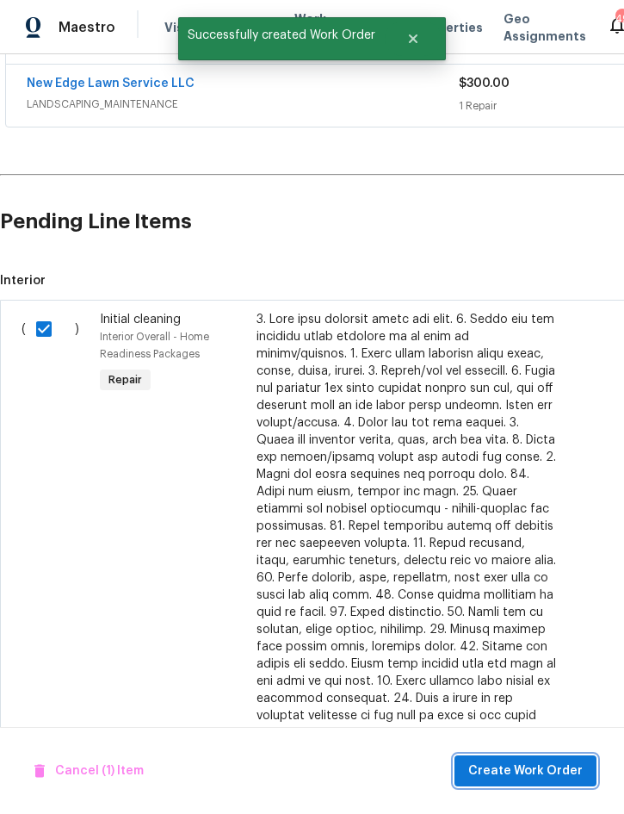
click at [537, 770] on span "Create Work Order" at bounding box center [525, 771] width 115 height 22
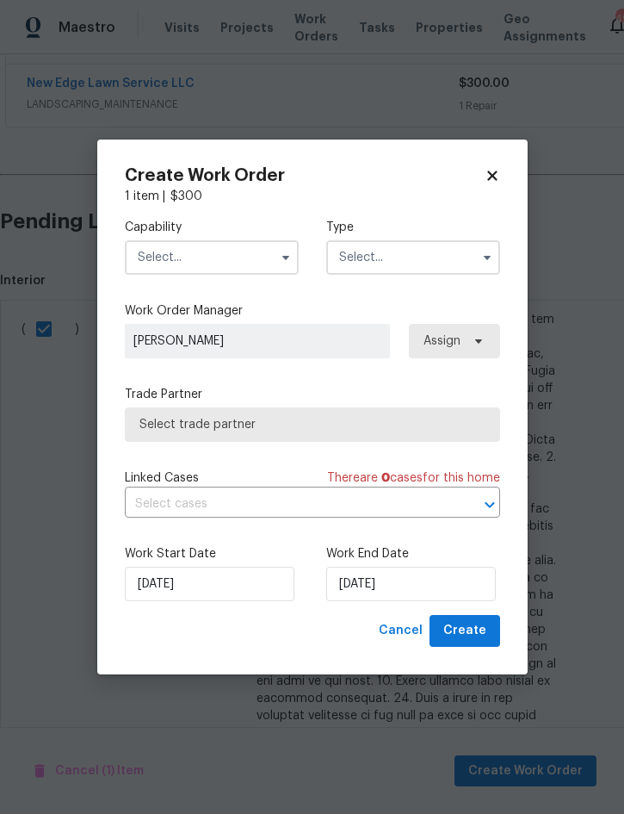
click at [166, 254] on input "text" at bounding box center [212, 257] width 174 height 34
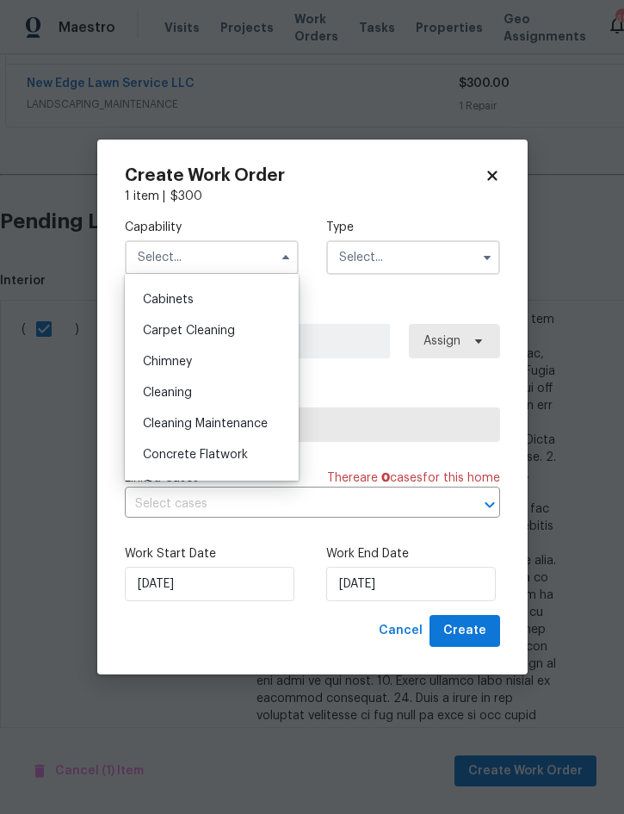
scroll to position [148, 0]
click at [155, 395] on span "Cleaning" at bounding box center [167, 393] width 49 height 12
type input "Cleaning"
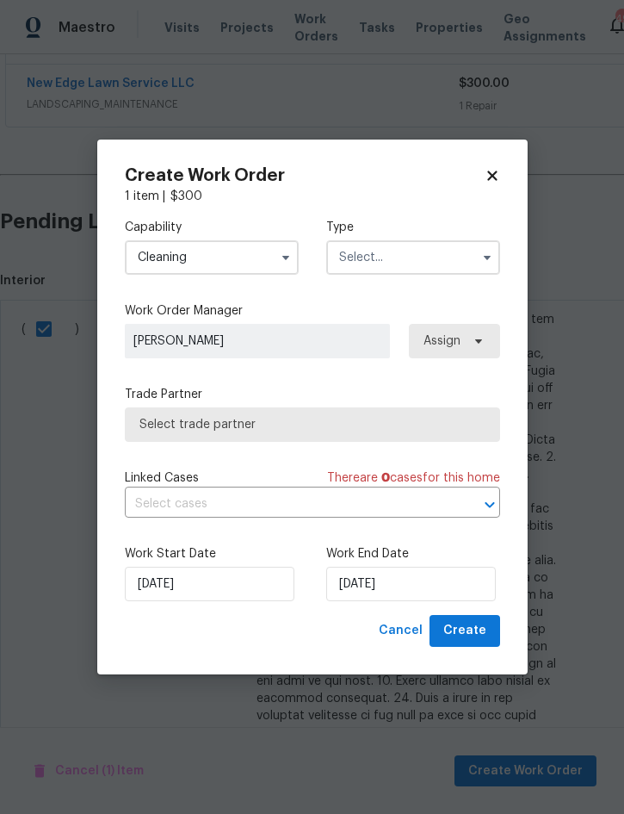
click at [428, 244] on input "text" at bounding box center [413, 257] width 174 height 34
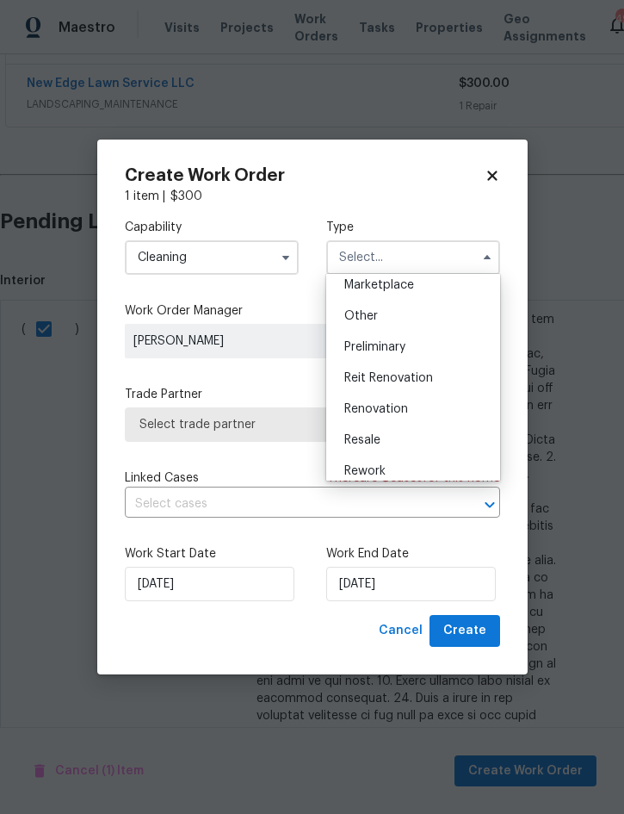
scroll to position [321, 0]
click at [419, 415] on div "Renovation" at bounding box center [413, 406] width 165 height 31
type input "Renovation"
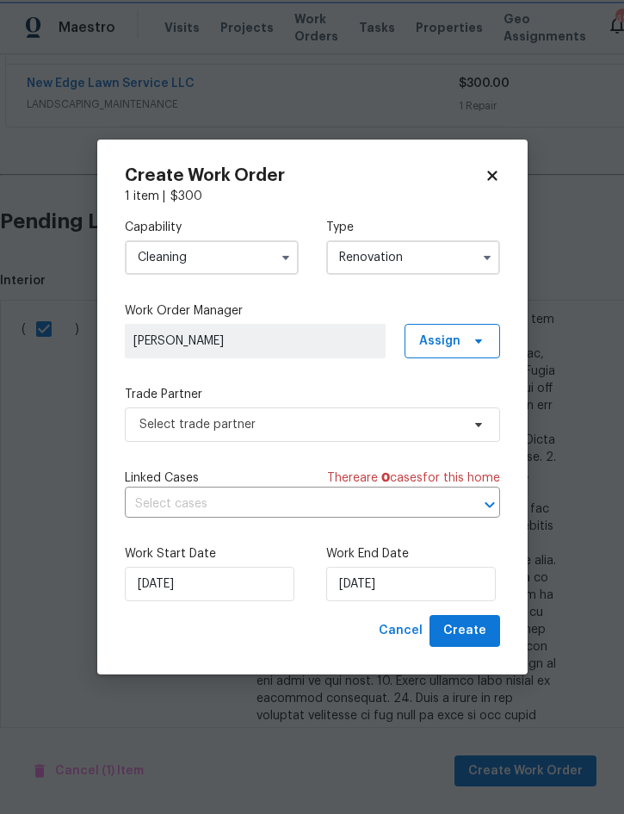
scroll to position [0, 0]
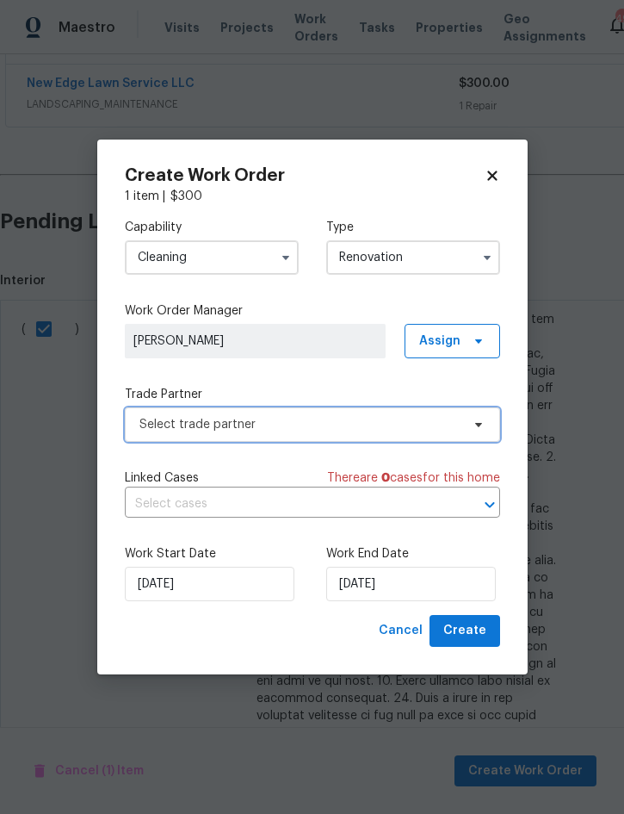
click at [146, 428] on span "Select trade partner" at bounding box center [299, 424] width 321 height 17
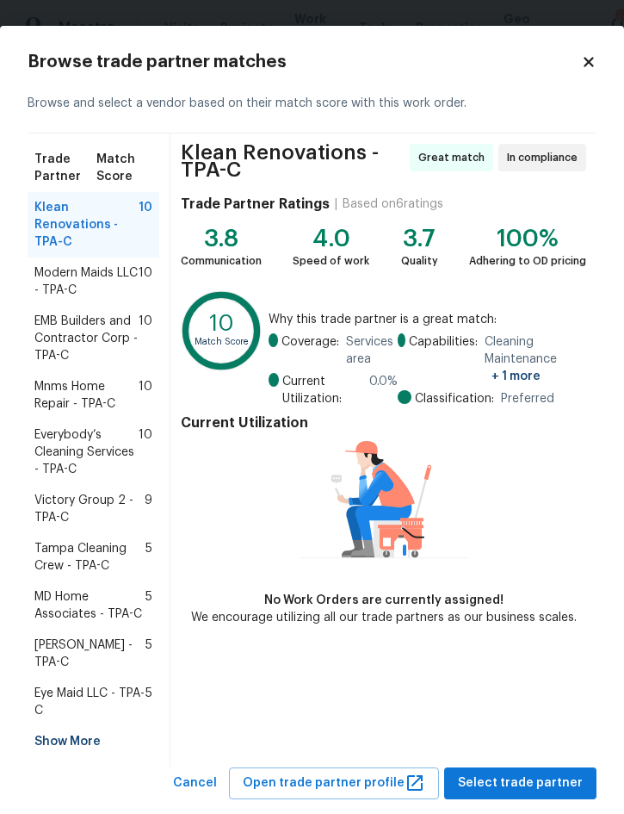
click at [64, 391] on span "Mnms Home Repair - TPA-C" at bounding box center [86, 395] width 104 height 34
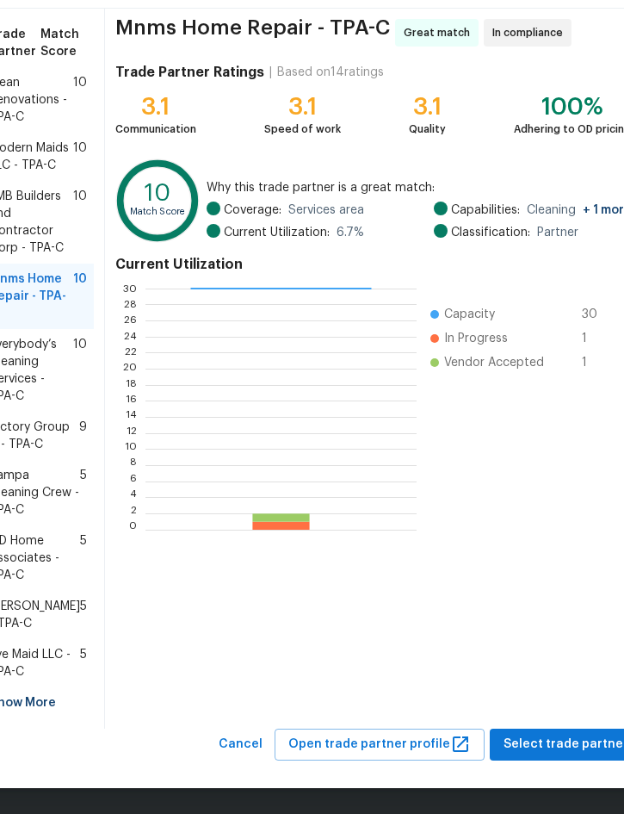
scroll to position [227, 0]
click at [561, 745] on span "Select trade partner" at bounding box center [566, 744] width 125 height 22
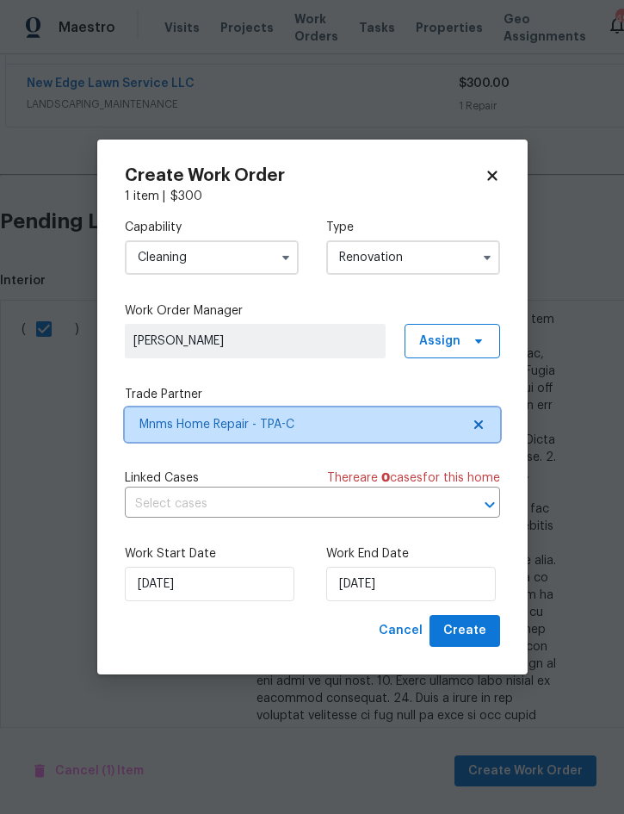
scroll to position [0, 0]
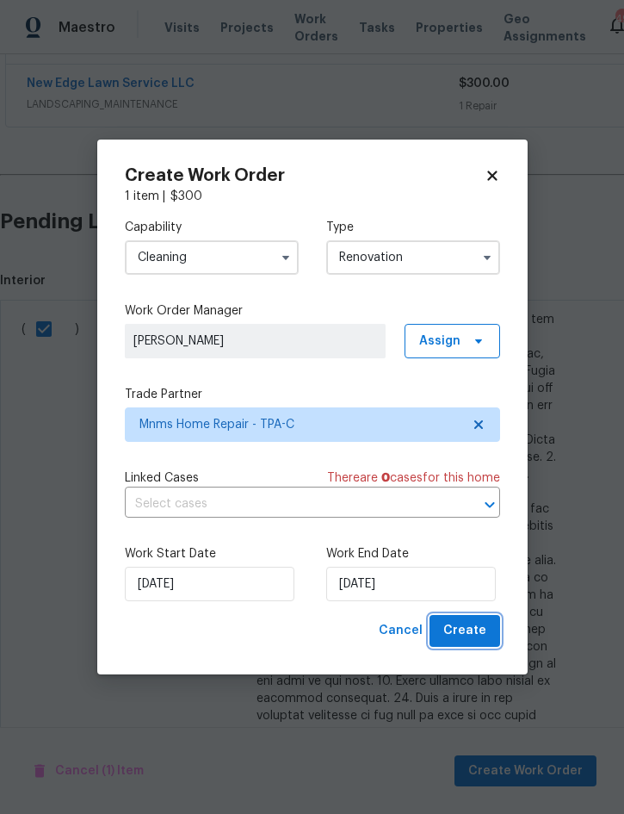
click at [473, 630] on span "Create" at bounding box center [464, 631] width 43 height 22
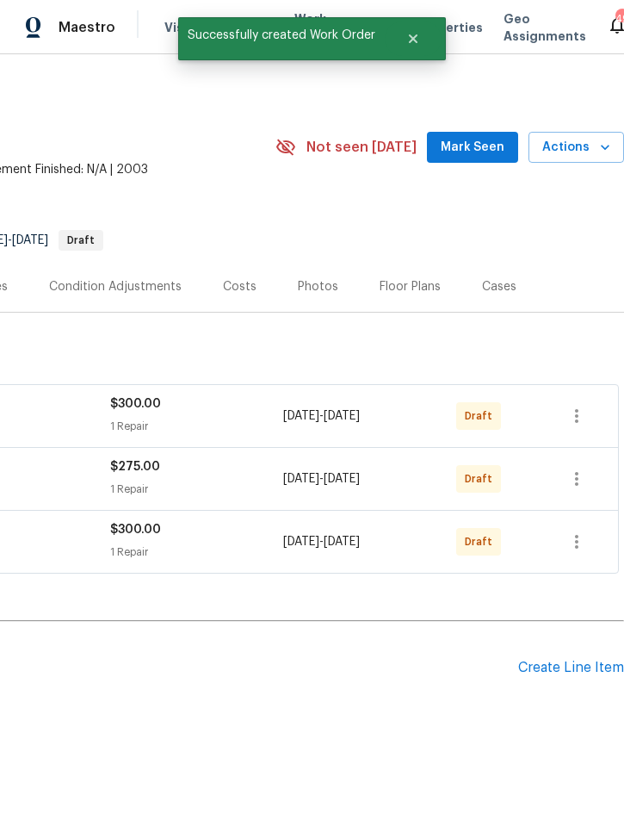
scroll to position [0, 349]
click at [570, 418] on icon "button" at bounding box center [576, 415] width 21 height 21
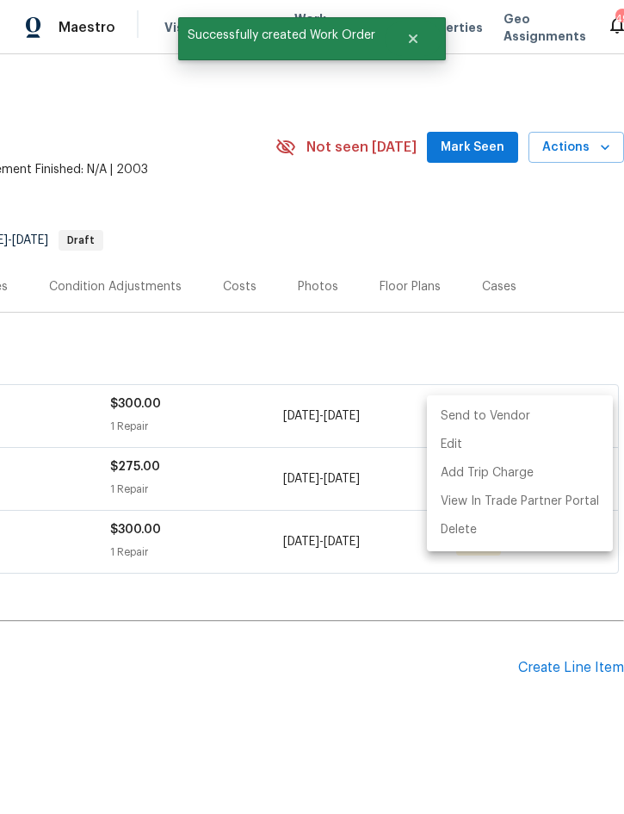
click at [527, 419] on li "Send to Vendor" at bounding box center [520, 416] width 186 height 28
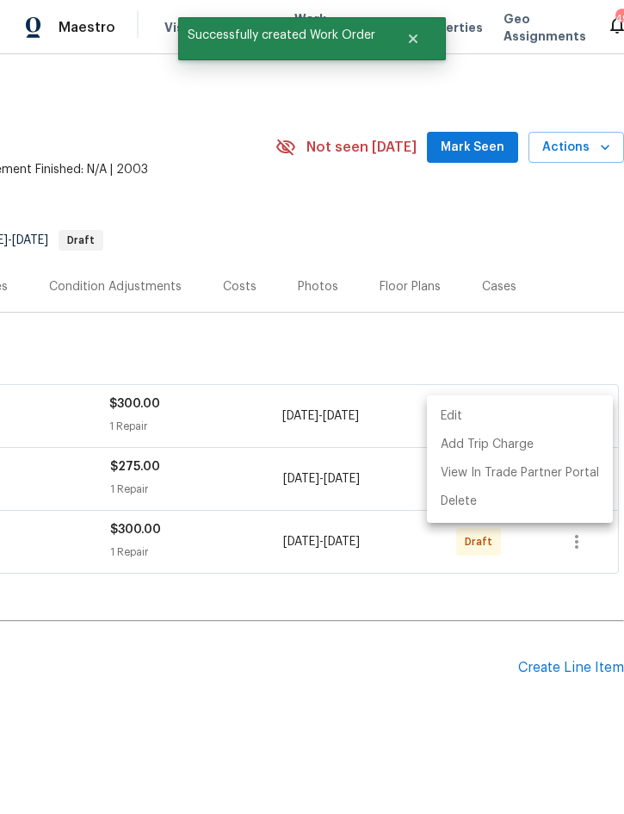
click at [444, 674] on div at bounding box center [312, 407] width 624 height 814
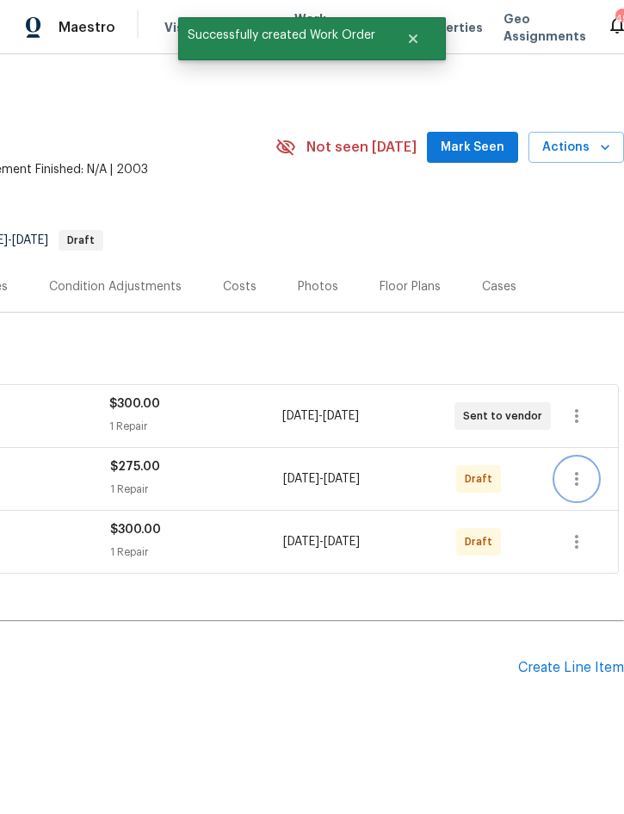
click at [584, 474] on icon "button" at bounding box center [576, 478] width 21 height 21
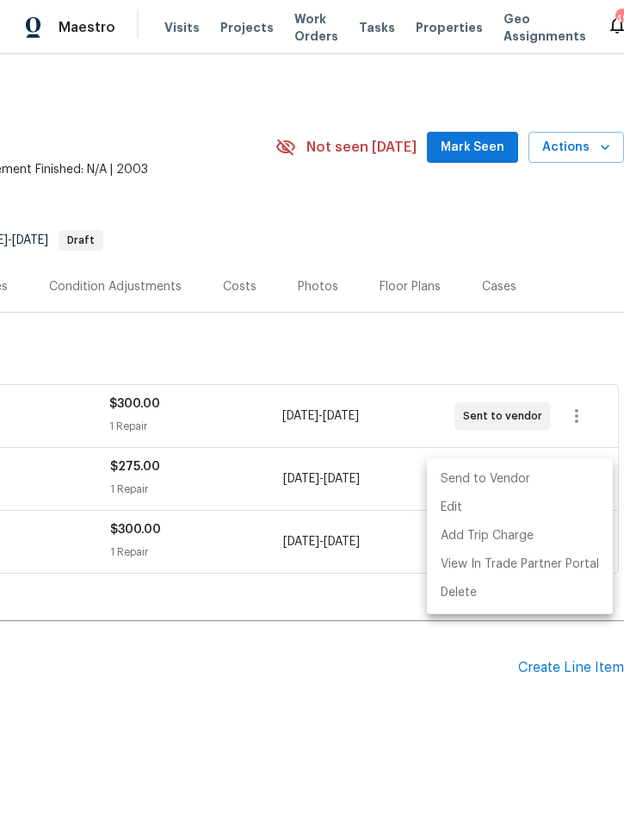
click at [531, 484] on li "Send to Vendor" at bounding box center [520, 479] width 186 height 28
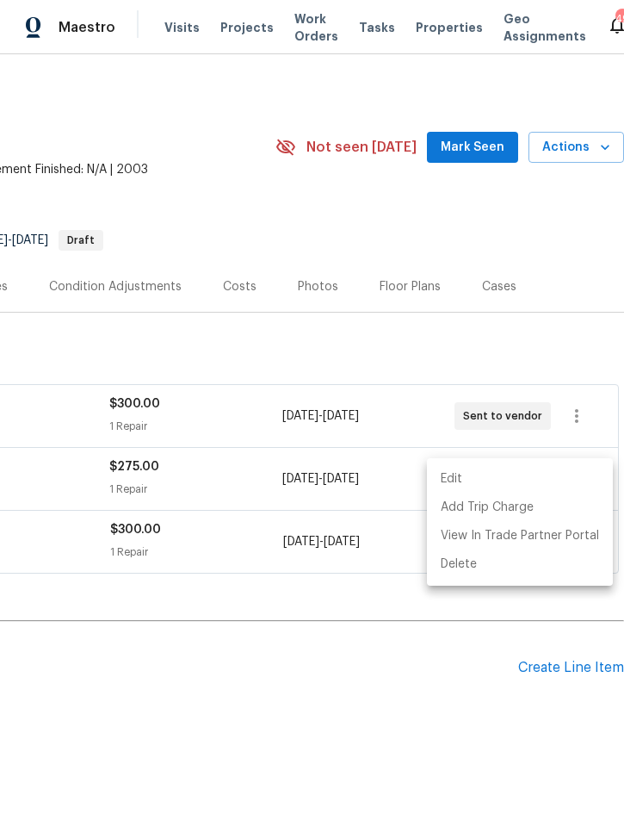
click at [432, 672] on div at bounding box center [312, 407] width 624 height 814
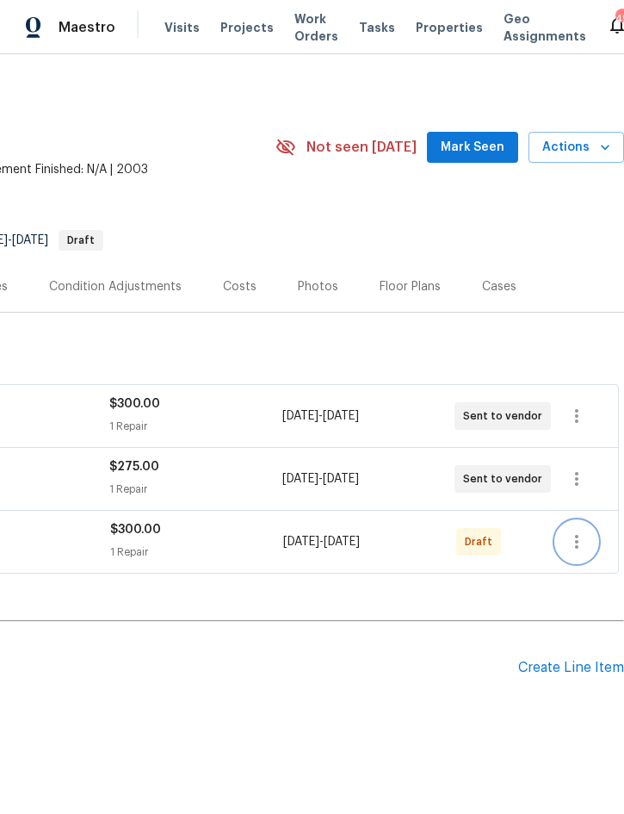
click at [580, 542] on icon "button" at bounding box center [576, 541] width 21 height 21
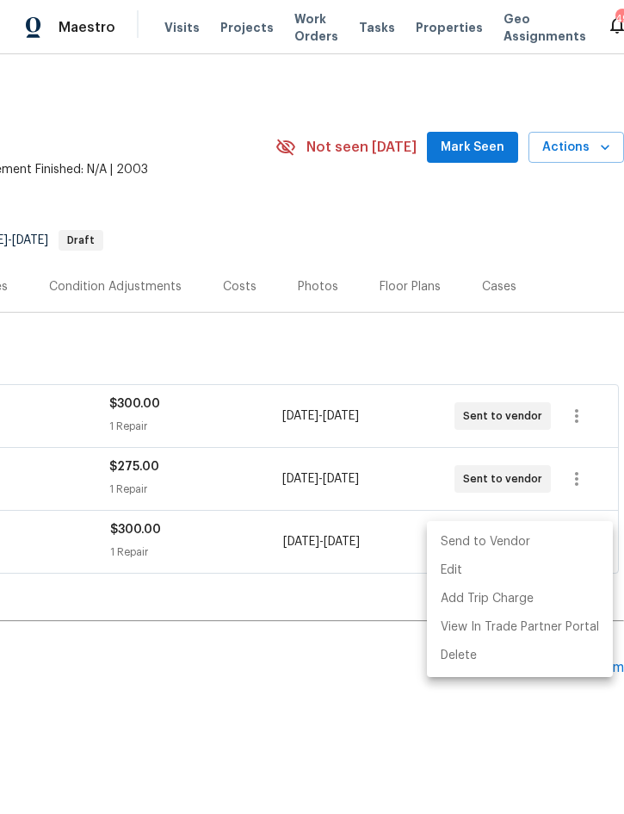
click at [517, 541] on li "Send to Vendor" at bounding box center [520, 542] width 186 height 28
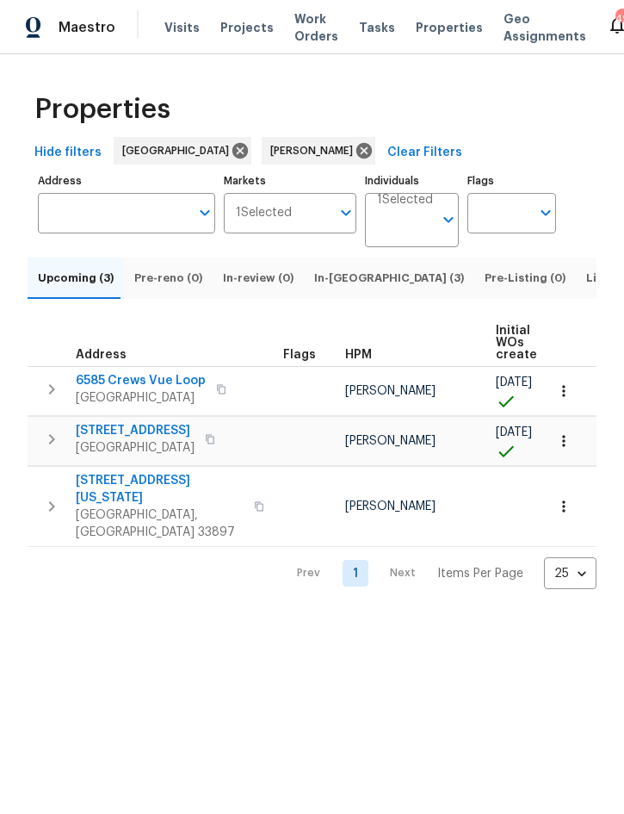
click at [344, 288] on span "In-[GEOGRAPHIC_DATA] (3)" at bounding box center [389, 278] width 150 height 19
